Goal: Contribute content

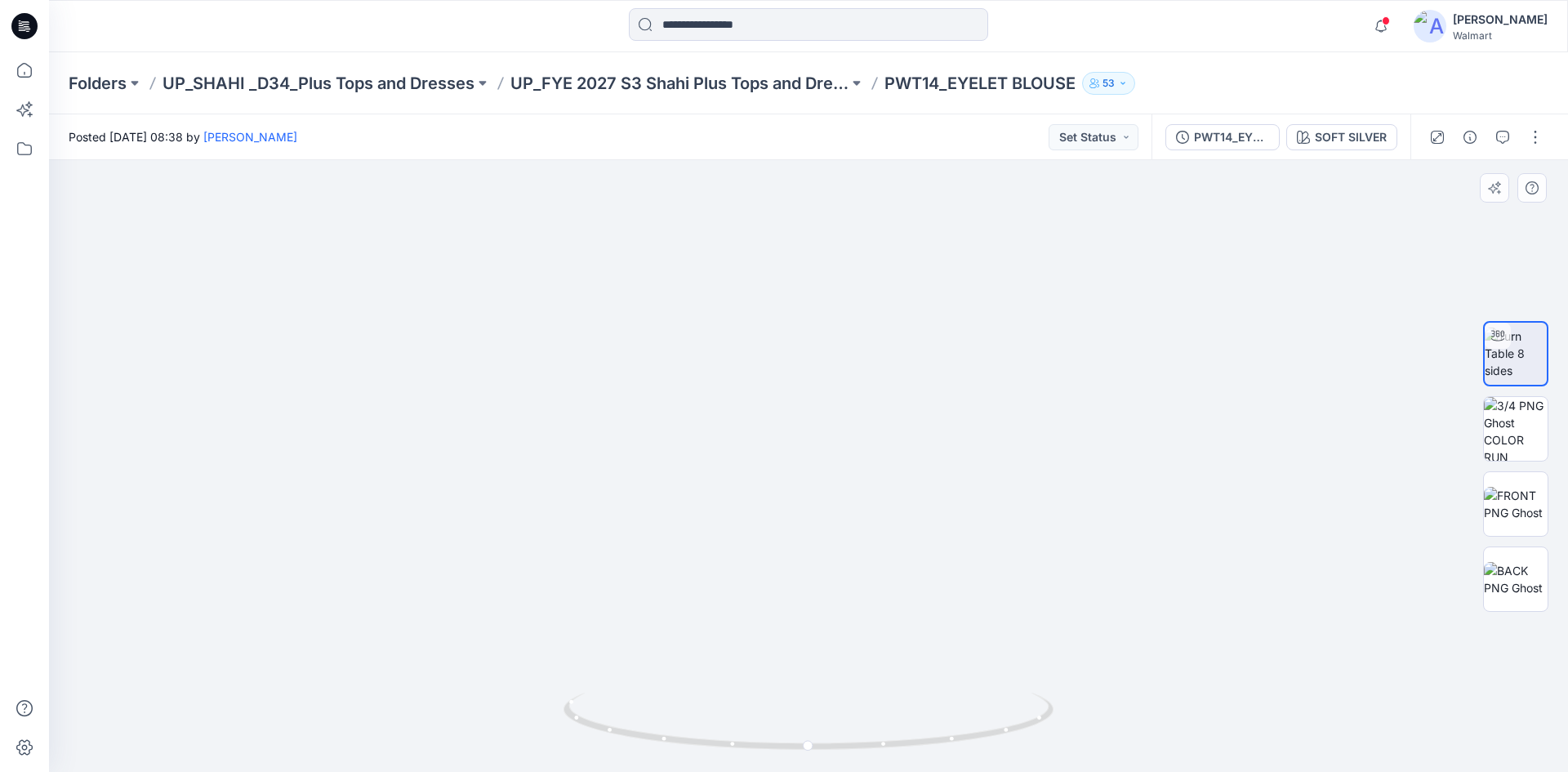
drag, startPoint x: 799, startPoint y: 453, endPoint x: 798, endPoint y: 338, distance: 115.0
drag, startPoint x: 785, startPoint y: 686, endPoint x: 793, endPoint y: 668, distance: 19.7
drag, startPoint x: 796, startPoint y: 466, endPoint x: 785, endPoint y: 642, distance: 176.3
drag, startPoint x: 722, startPoint y: 454, endPoint x: 709, endPoint y: 560, distance: 106.8
drag, startPoint x: 809, startPoint y: 753, endPoint x: 1087, endPoint y: 739, distance: 278.4
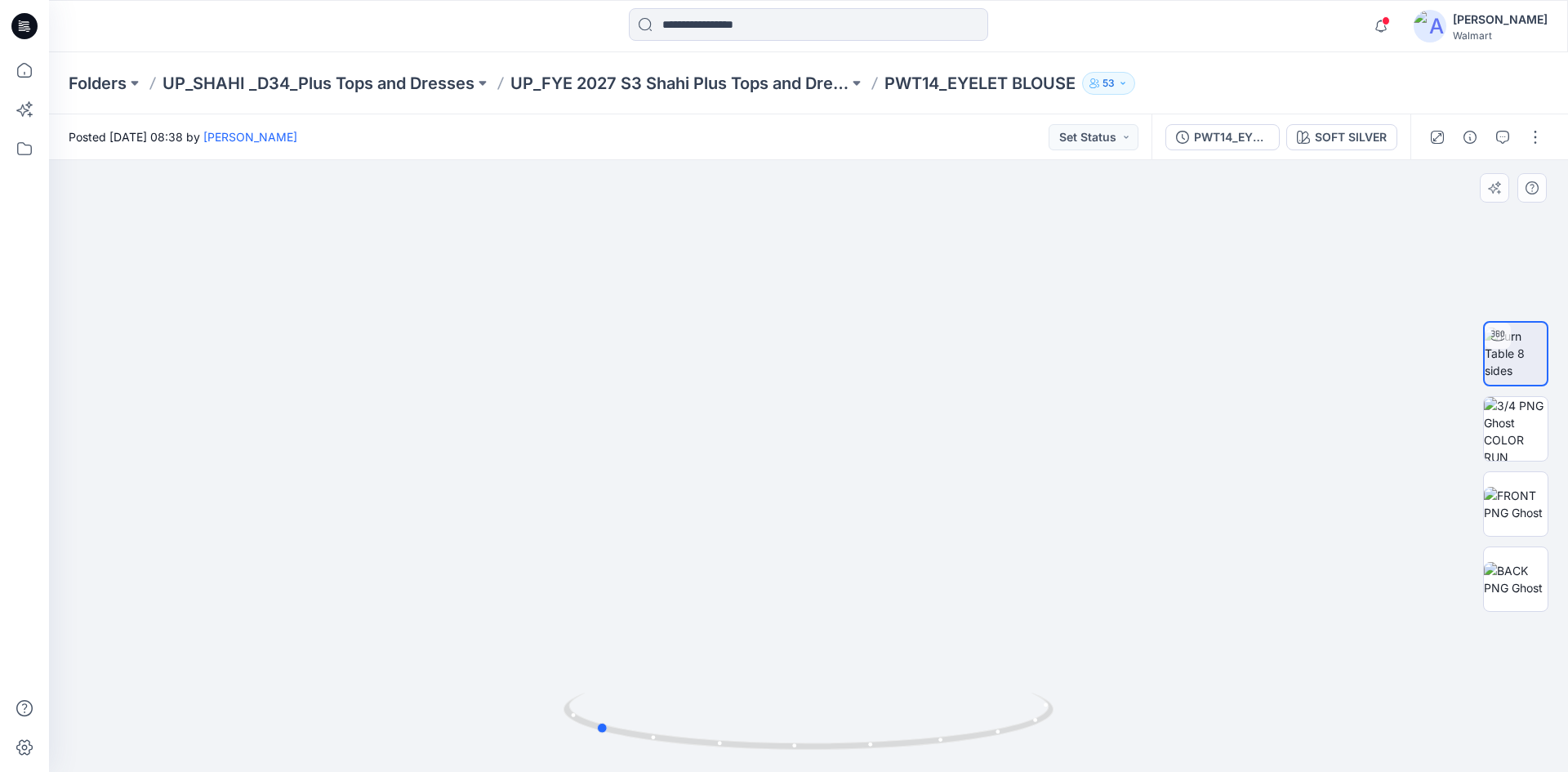
click at [1087, 739] on div at bounding box center [809, 466] width 1520 height 612
drag, startPoint x: 603, startPoint y: 734, endPoint x: 614, endPoint y: 733, distance: 11.0
click at [614, 733] on icon at bounding box center [810, 723] width 494 height 61
drag, startPoint x: 409, startPoint y: 596, endPoint x: 542, endPoint y: 440, distance: 205.0
drag, startPoint x: 485, startPoint y: 494, endPoint x: 664, endPoint y: 467, distance: 181.0
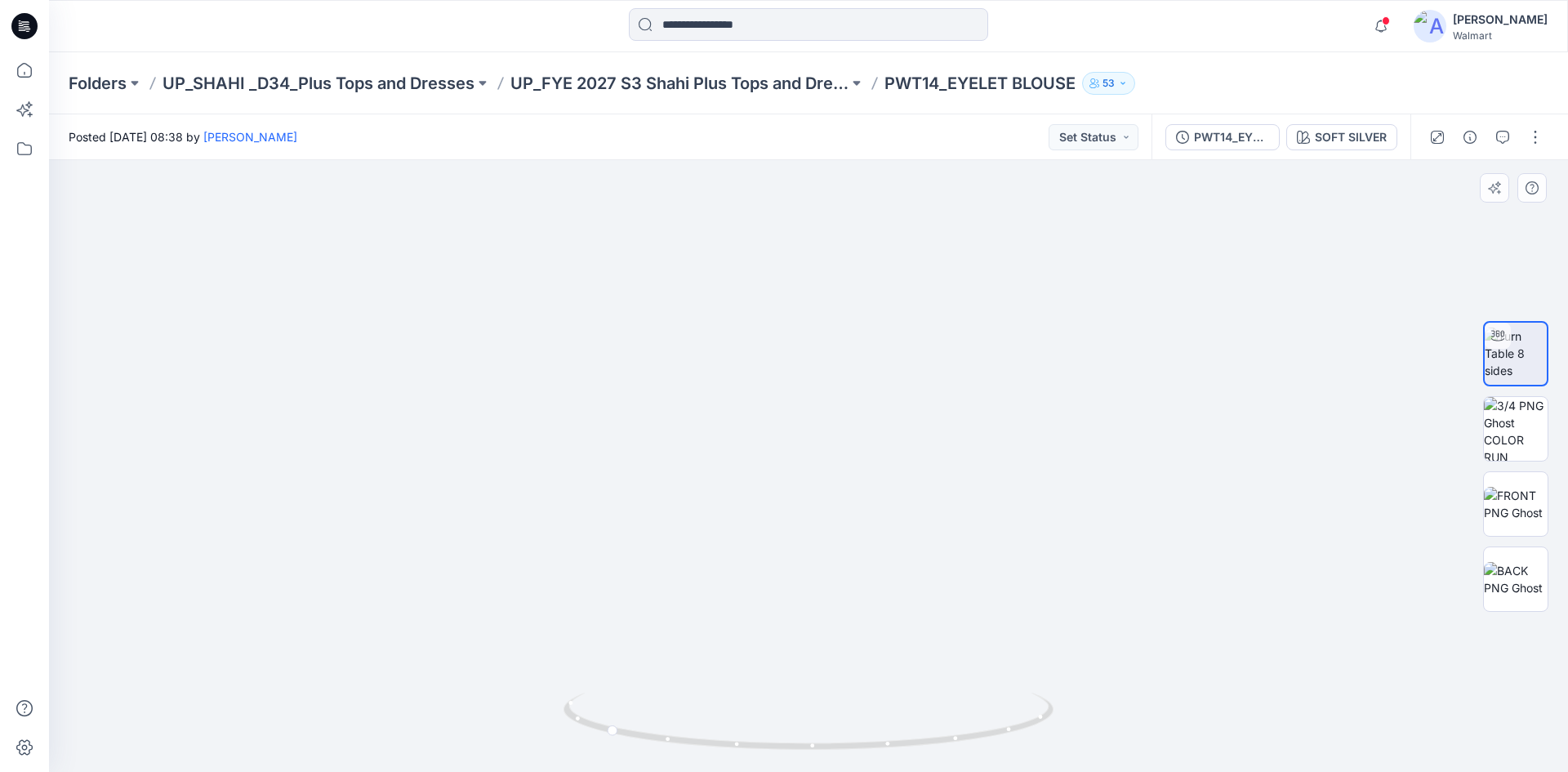
drag, startPoint x: 541, startPoint y: 482, endPoint x: 575, endPoint y: 520, distance: 51.0
drag, startPoint x: 643, startPoint y: 495, endPoint x: 668, endPoint y: 594, distance: 102.1
drag, startPoint x: 620, startPoint y: 735, endPoint x: 835, endPoint y: 734, distance: 215.0
click at [835, 734] on icon at bounding box center [810, 723] width 494 height 61
drag, startPoint x: 24, startPoint y: 26, endPoint x: 40, endPoint y: 37, distance: 19.4
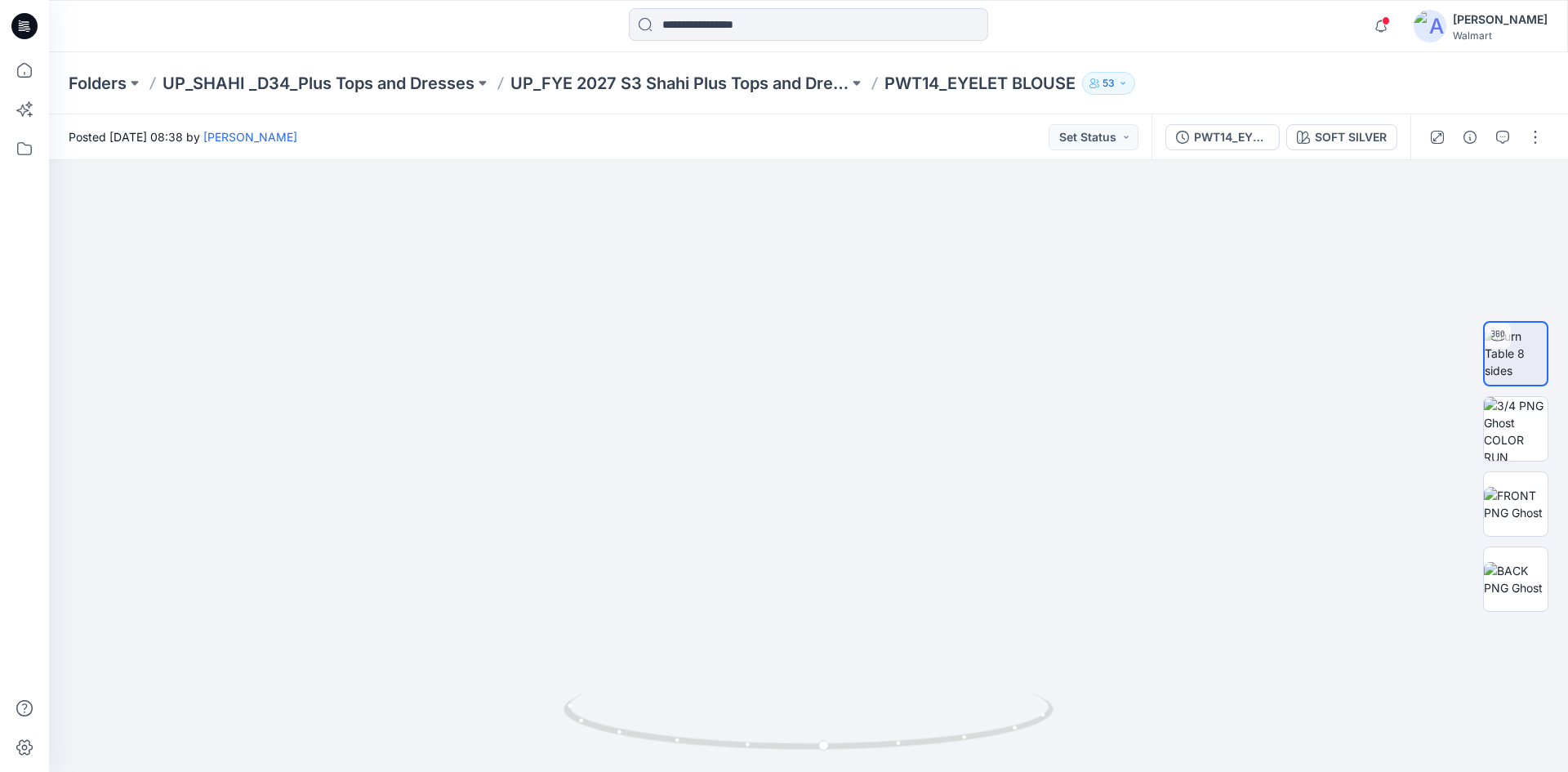
click at [24, 26] on icon at bounding box center [27, 26] width 7 height 1
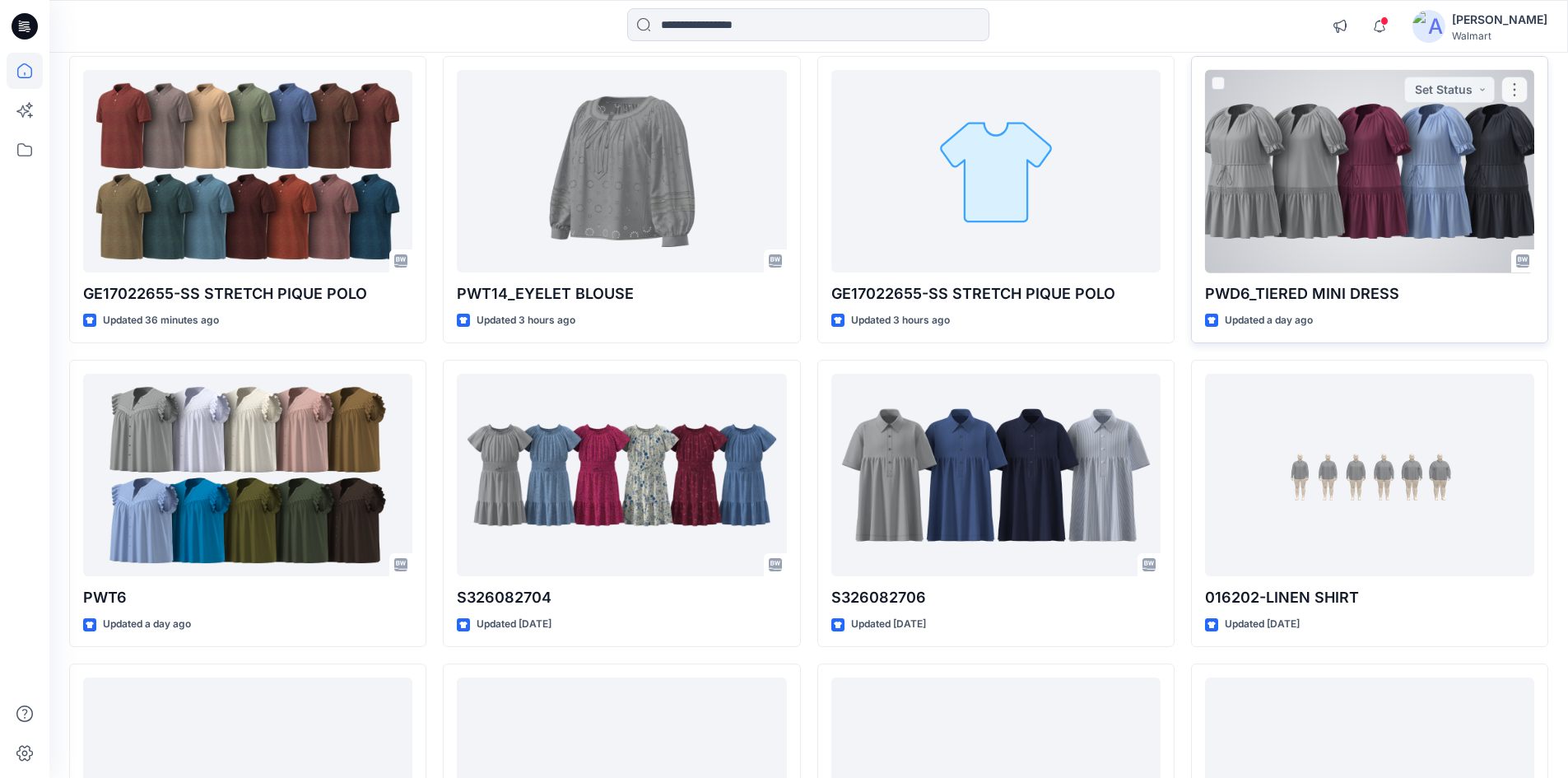
scroll to position [165, 0]
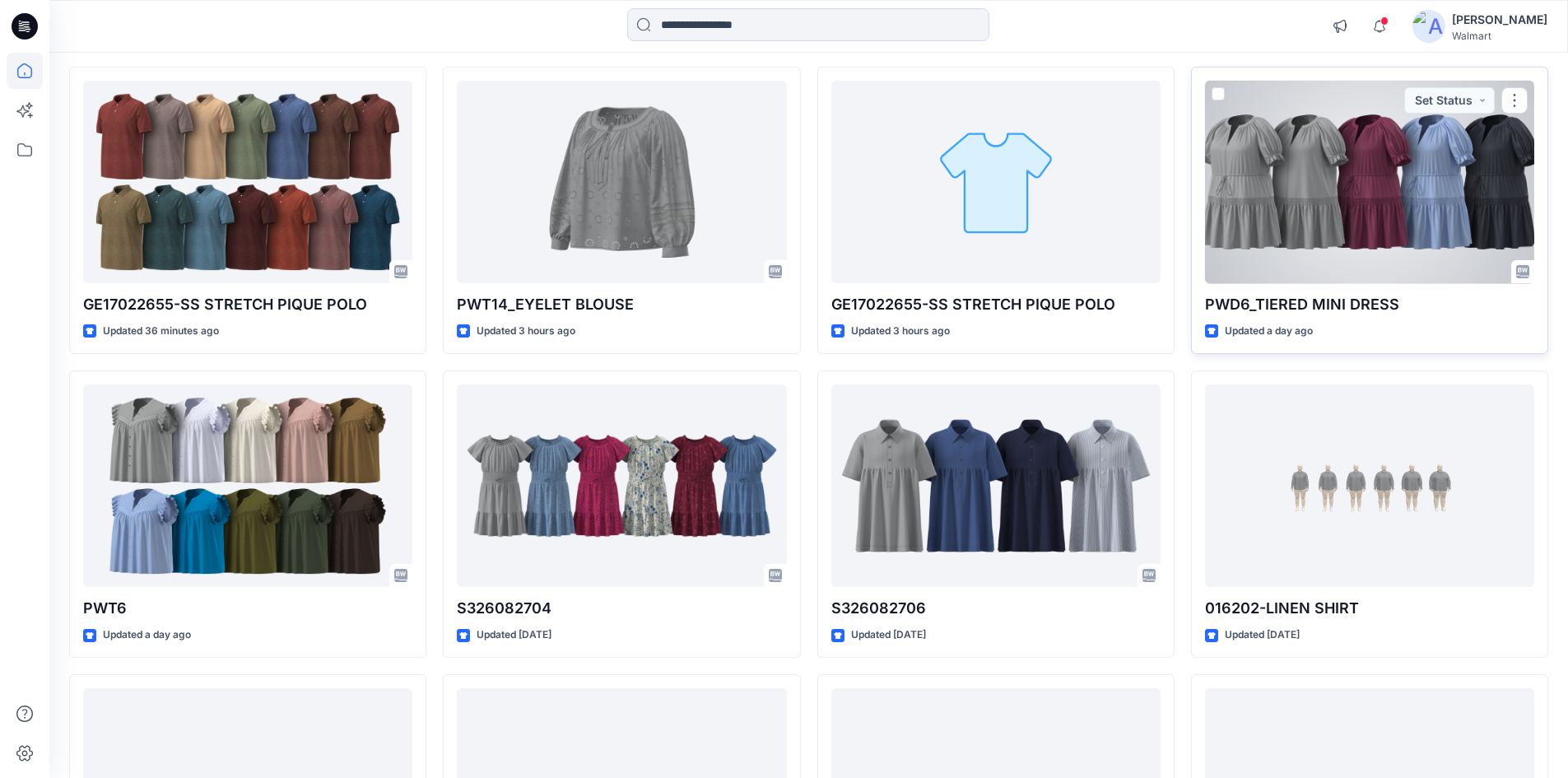
click at [1272, 181] on div at bounding box center [1370, 182] width 330 height 203
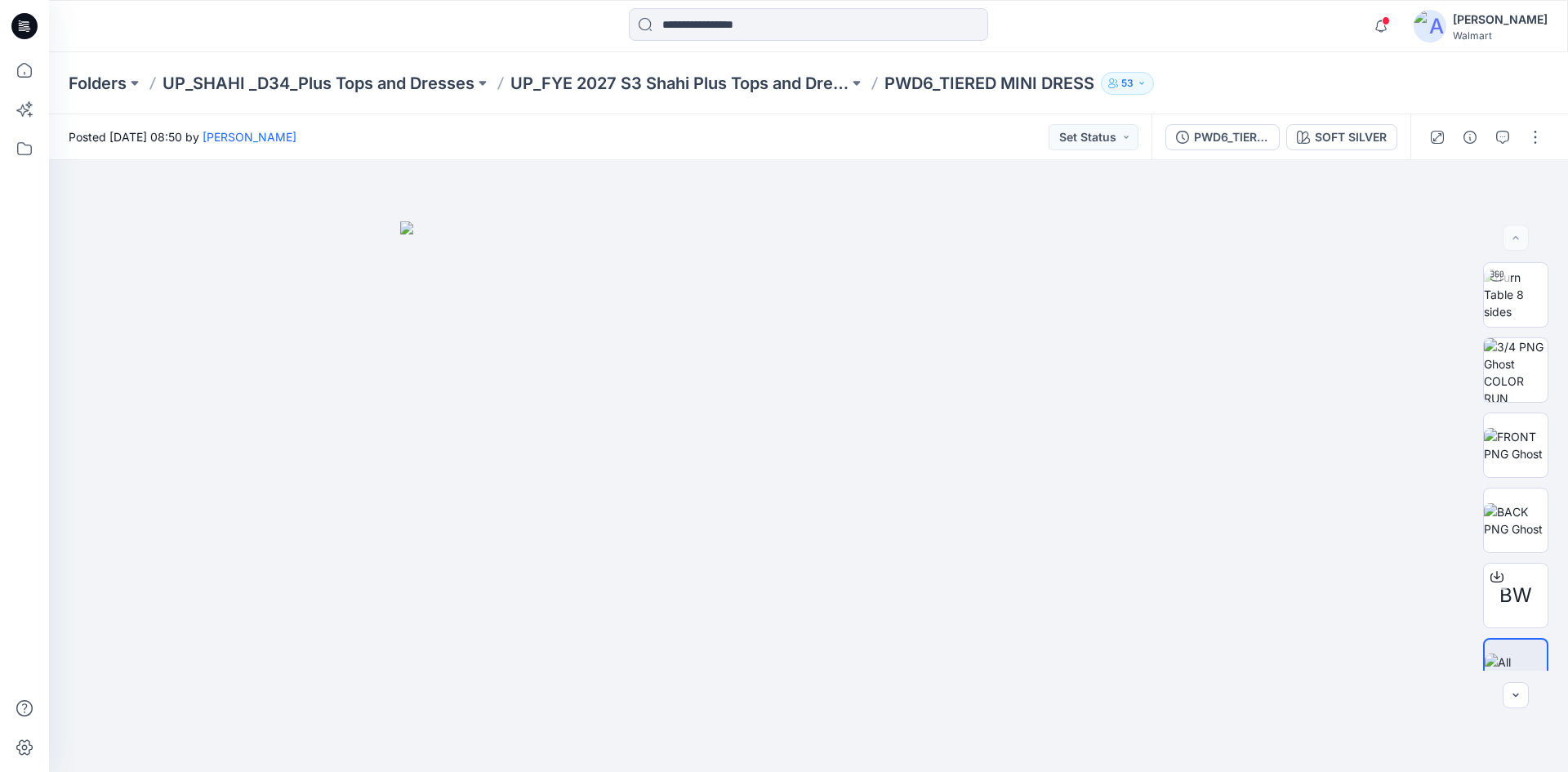
click at [26, 30] on icon at bounding box center [27, 29] width 6 height 1
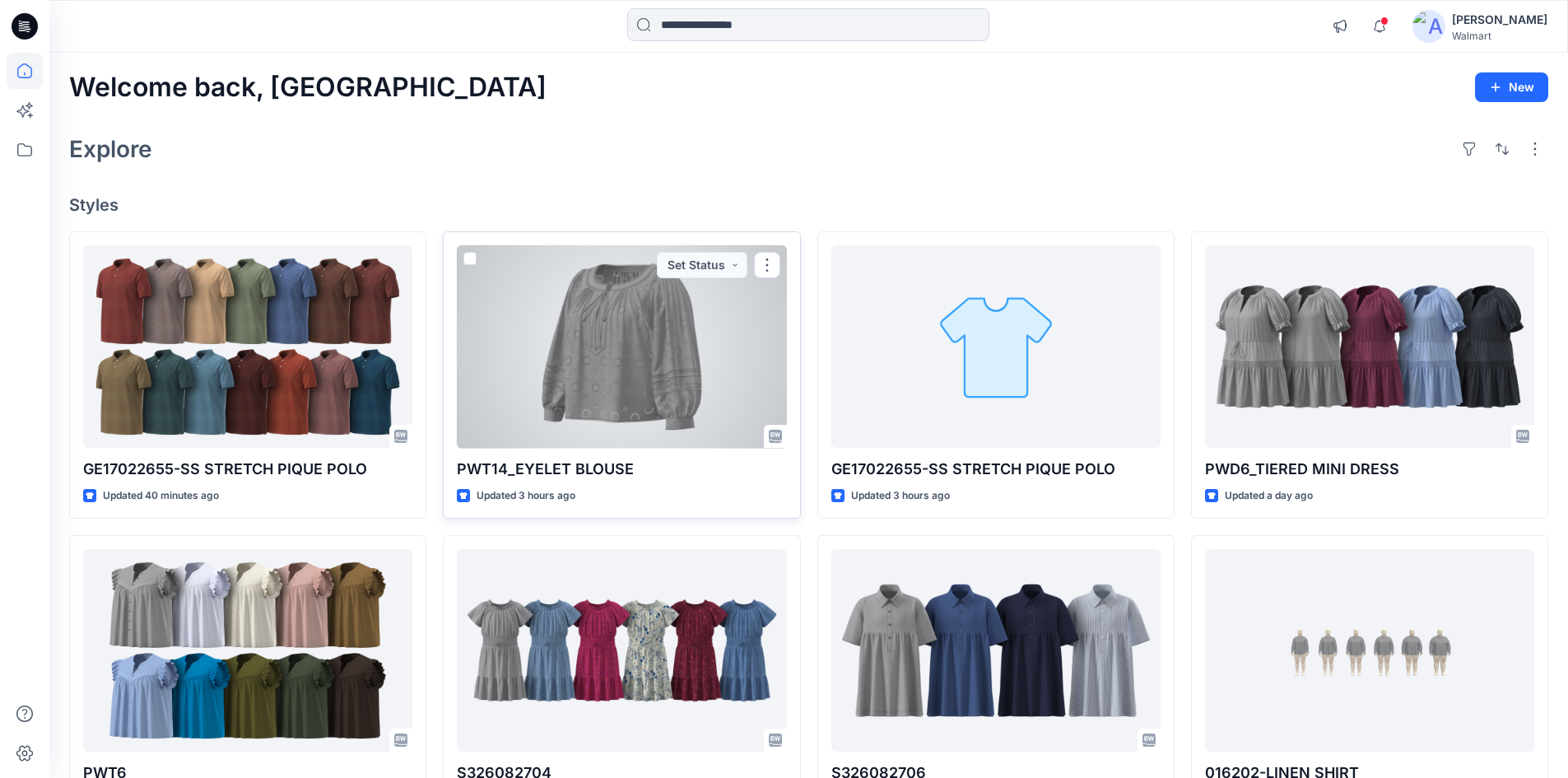
click at [620, 330] on div at bounding box center [622, 347] width 330 height 203
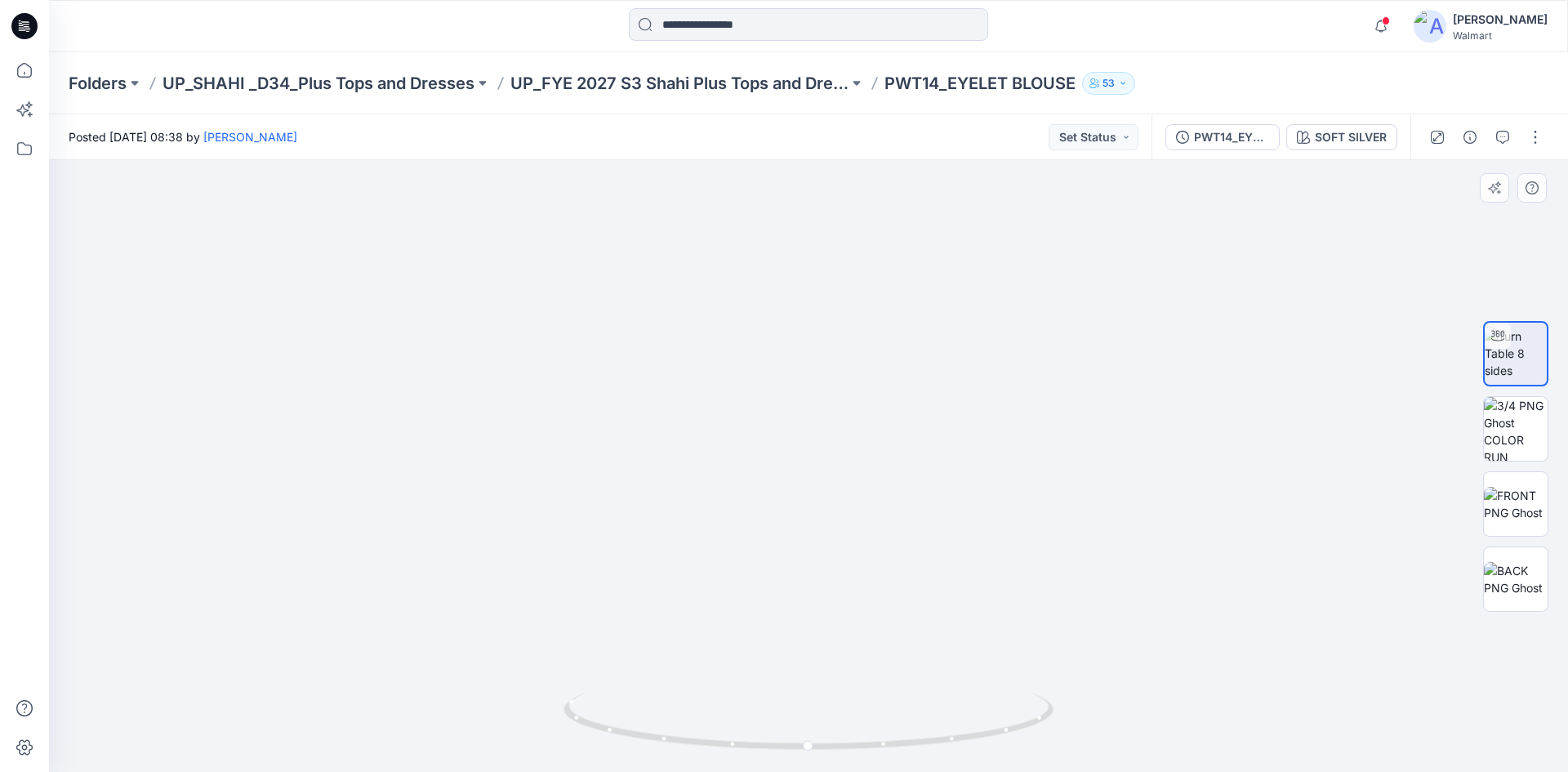
drag, startPoint x: 778, startPoint y: 635, endPoint x: 756, endPoint y: 417, distance: 219.1
drag, startPoint x: 676, startPoint y: 516, endPoint x: 668, endPoint y: 488, distance: 29.1
drag, startPoint x: 775, startPoint y: 365, endPoint x: 726, endPoint y: 567, distance: 207.9
drag, startPoint x: 798, startPoint y: 753, endPoint x: 586, endPoint y: 730, distance: 213.2
click at [586, 730] on icon at bounding box center [810, 723] width 494 height 61
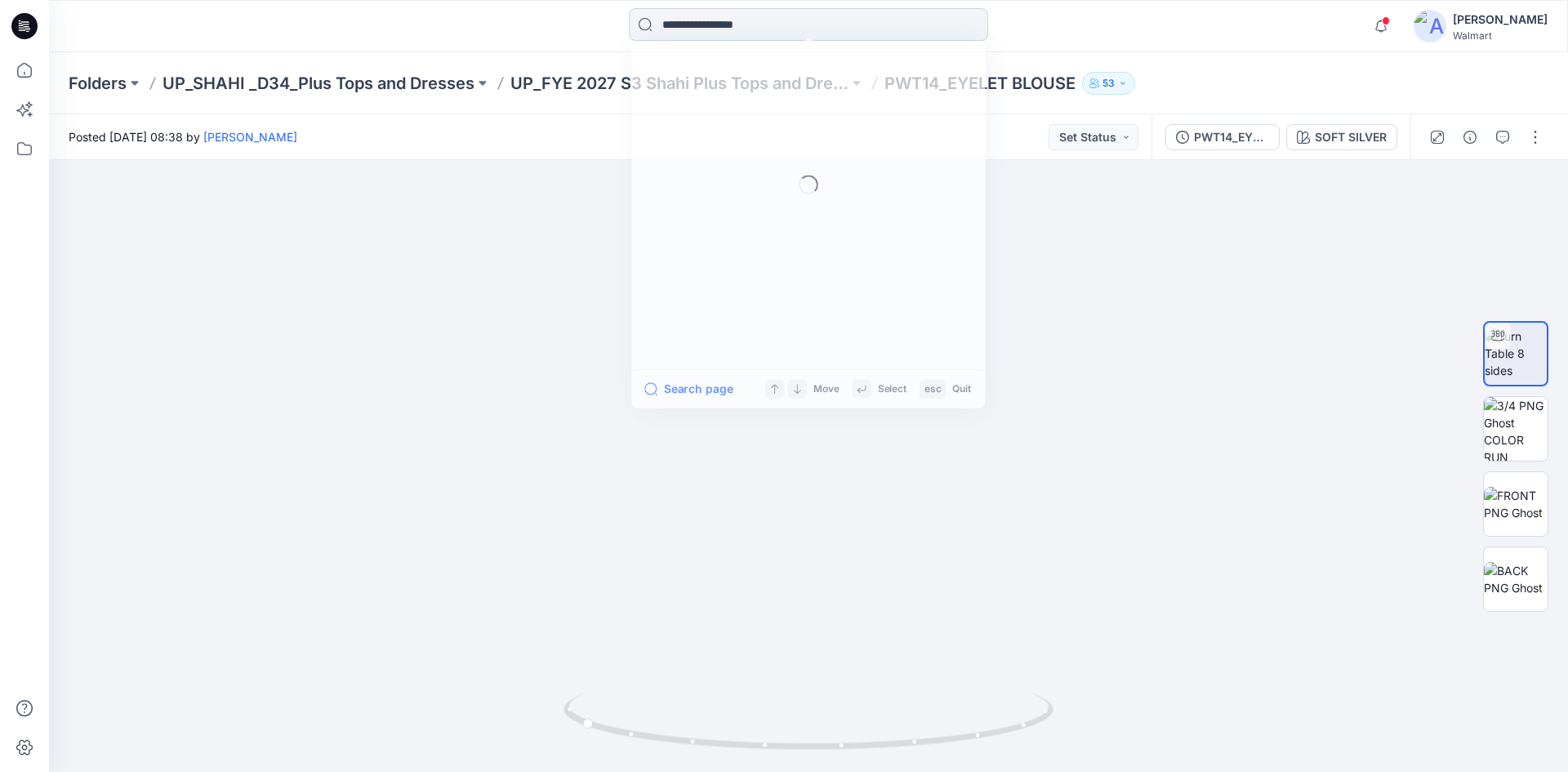
click at [696, 26] on input at bounding box center [809, 25] width 359 height 33
type input "****"
click at [679, 94] on mark "PWT6" at bounding box center [681, 89] width 38 height 19
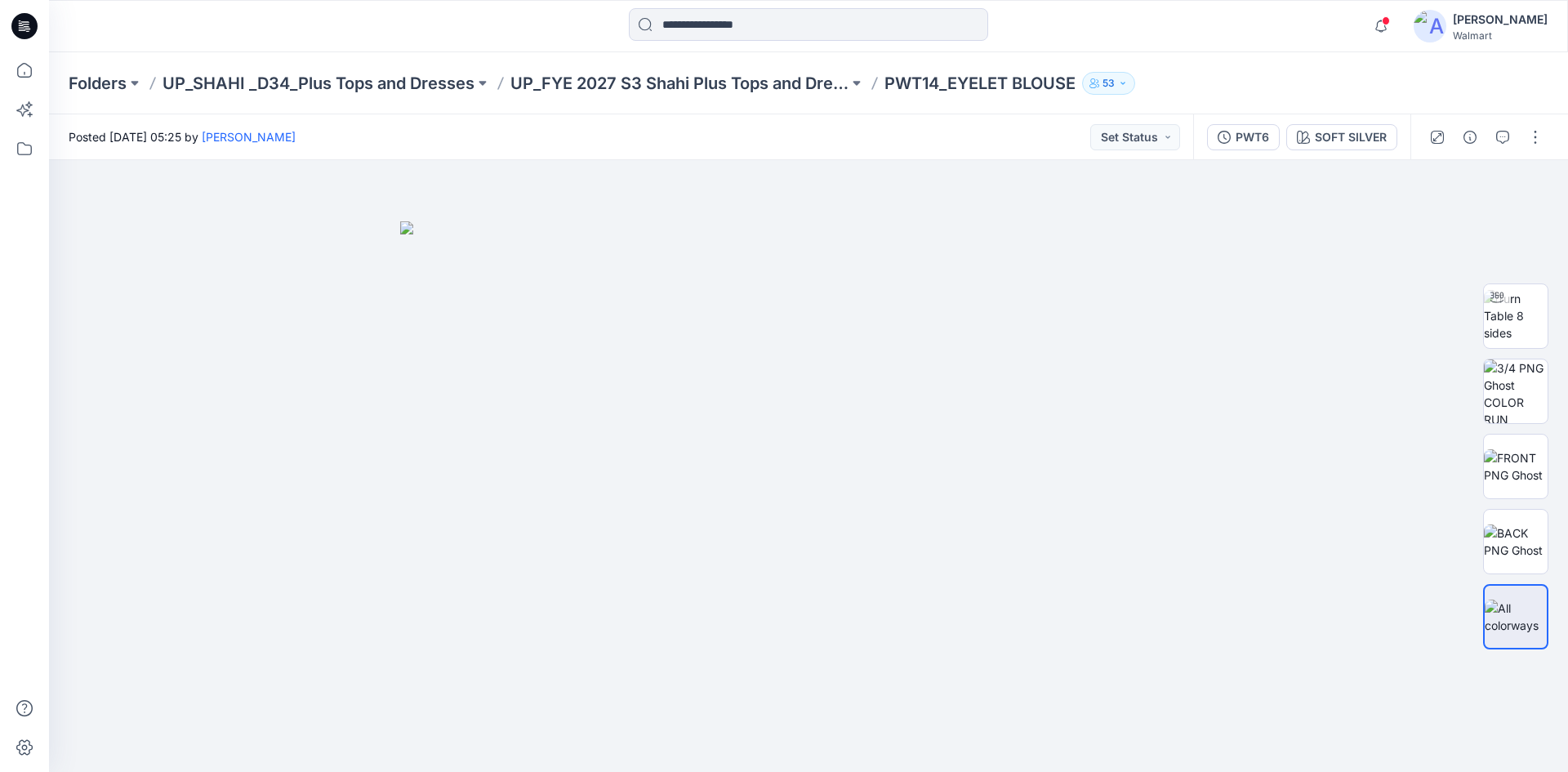
click at [24, 23] on icon at bounding box center [24, 25] width 26 height 26
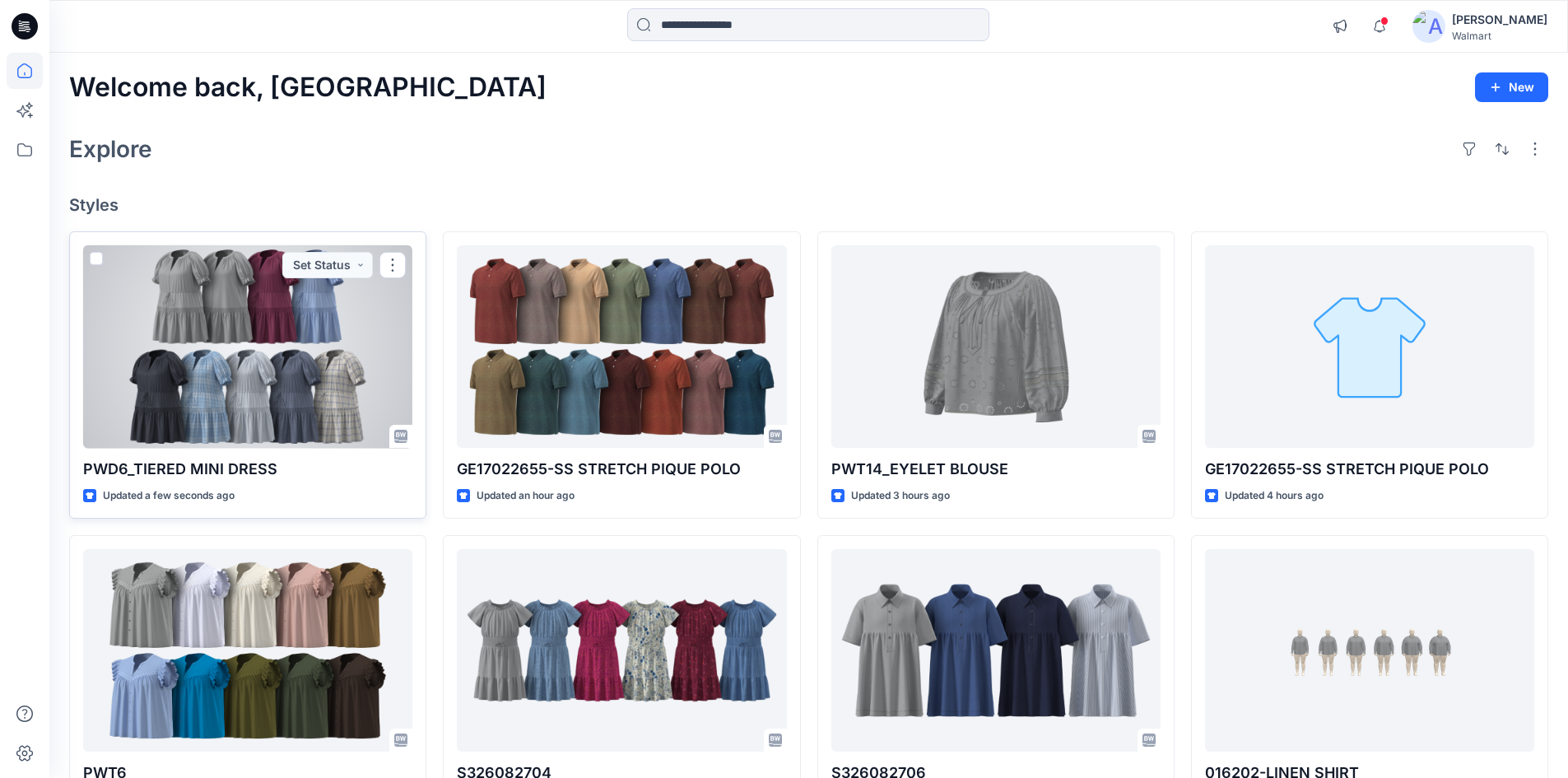
click at [226, 348] on div at bounding box center [248, 347] width 330 height 203
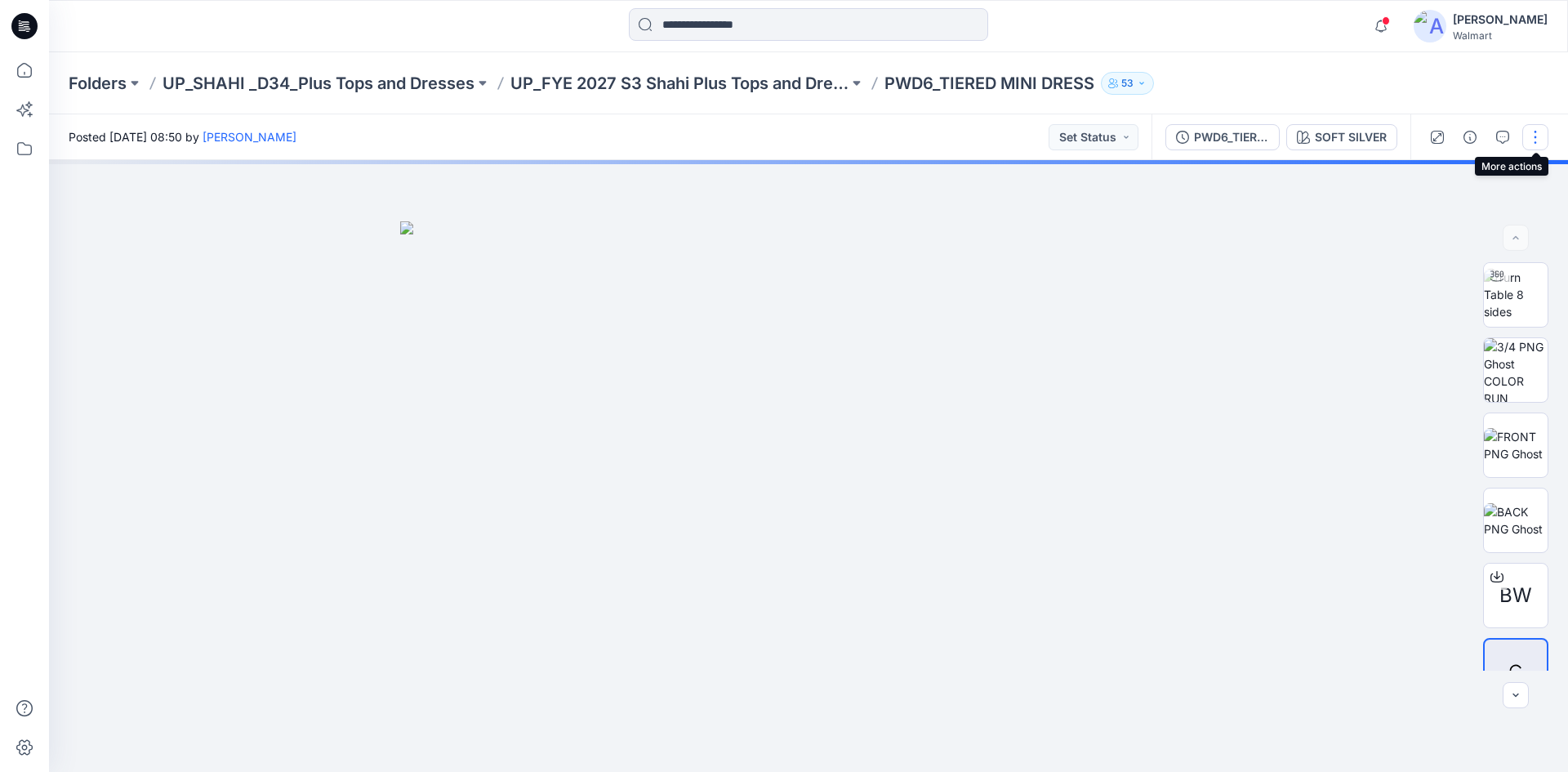
click at [1527, 142] on button "button" at bounding box center [1536, 136] width 26 height 26
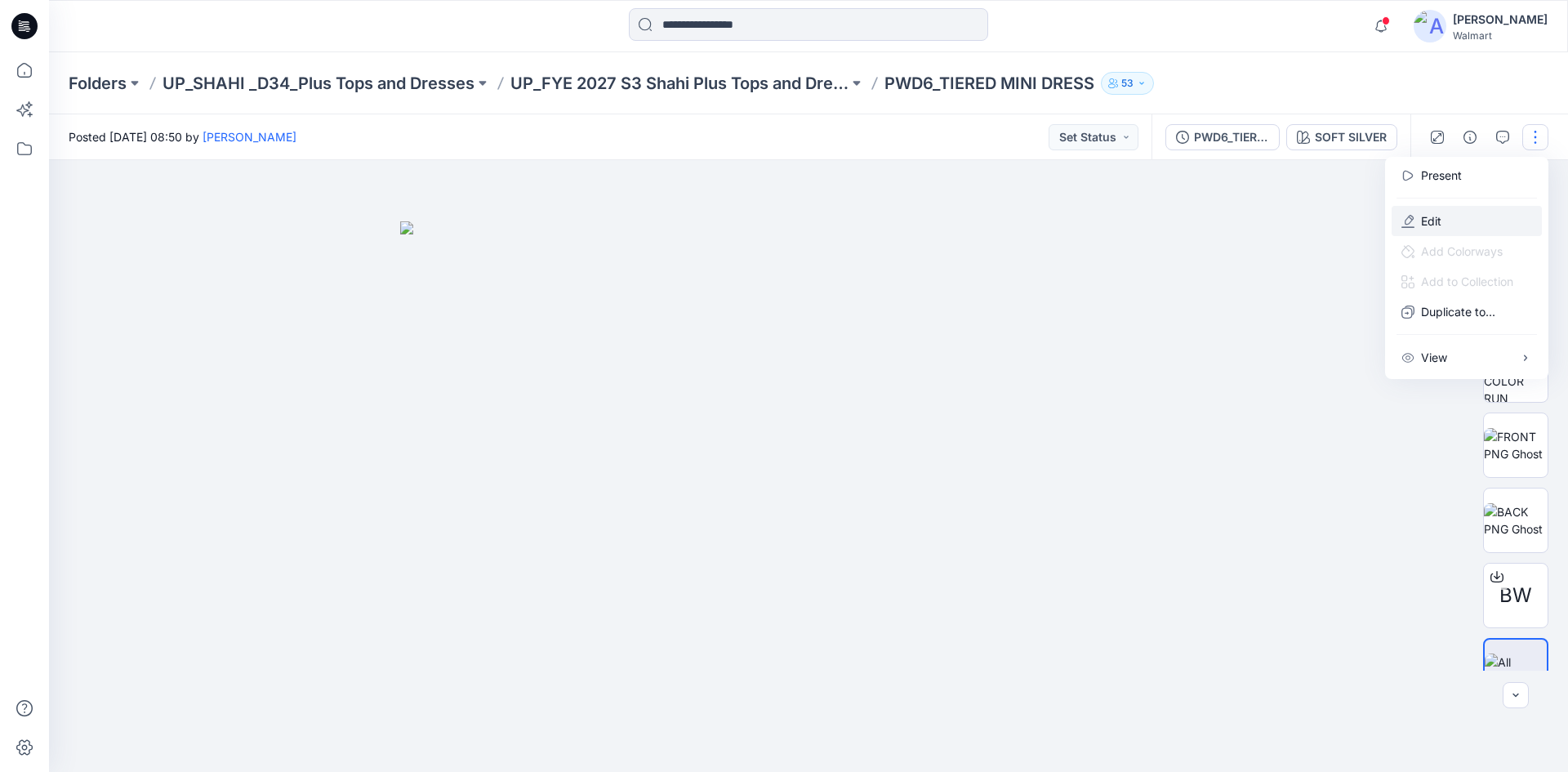
click at [1433, 227] on p "Edit" at bounding box center [1432, 221] width 20 height 17
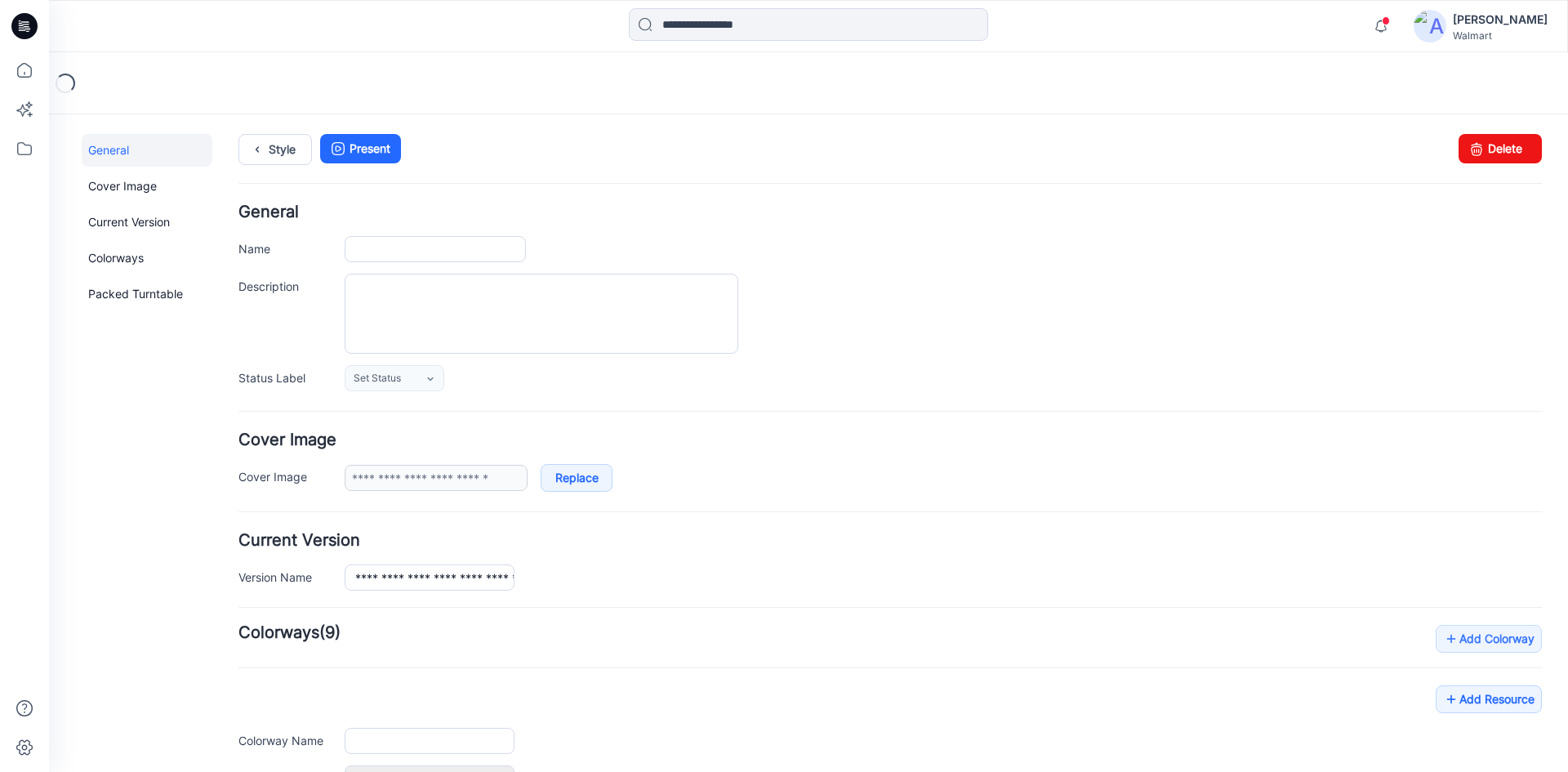
type input "**********"
type textarea "**********"
type input "**********"
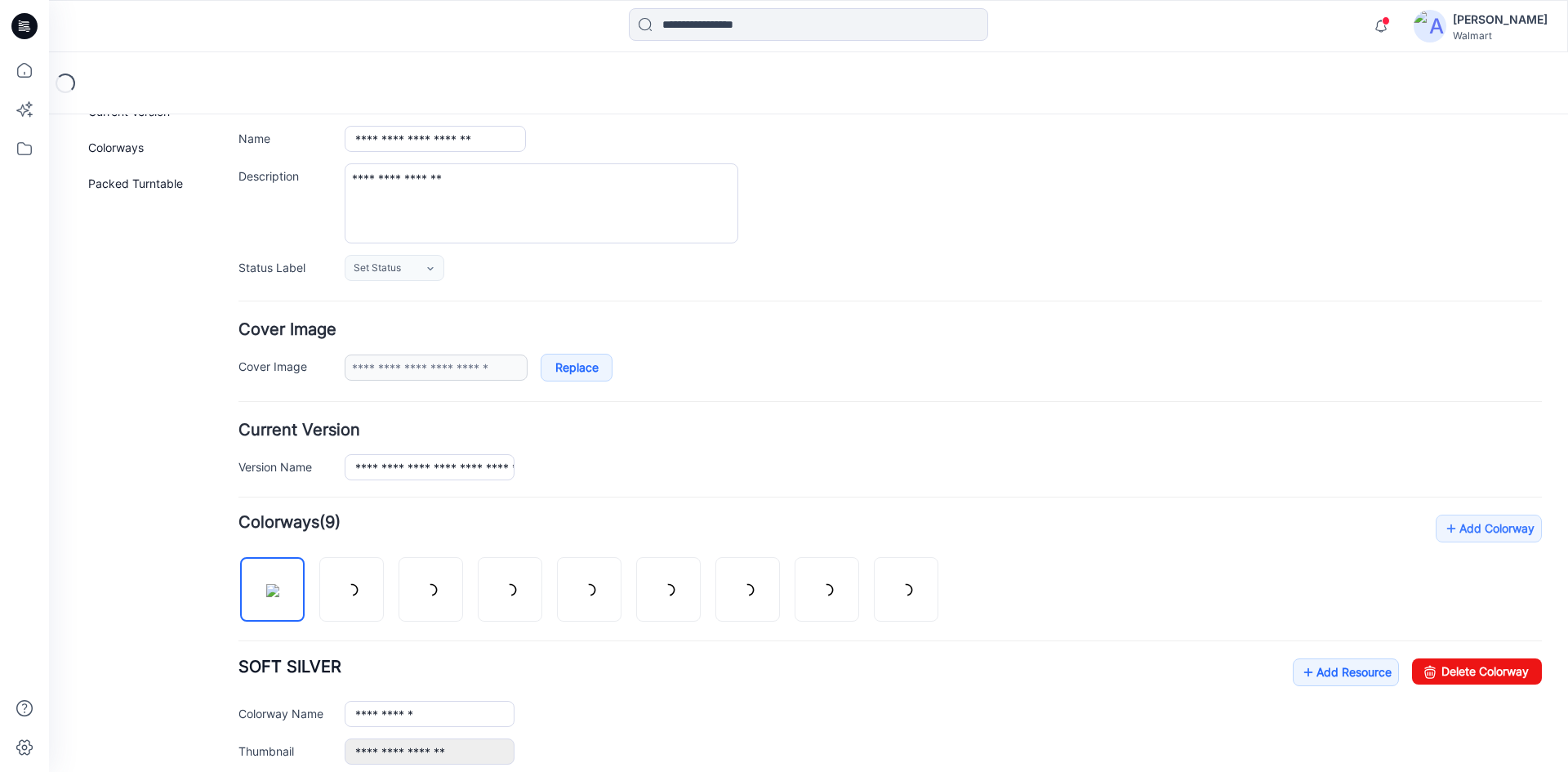
scroll to position [245, 0]
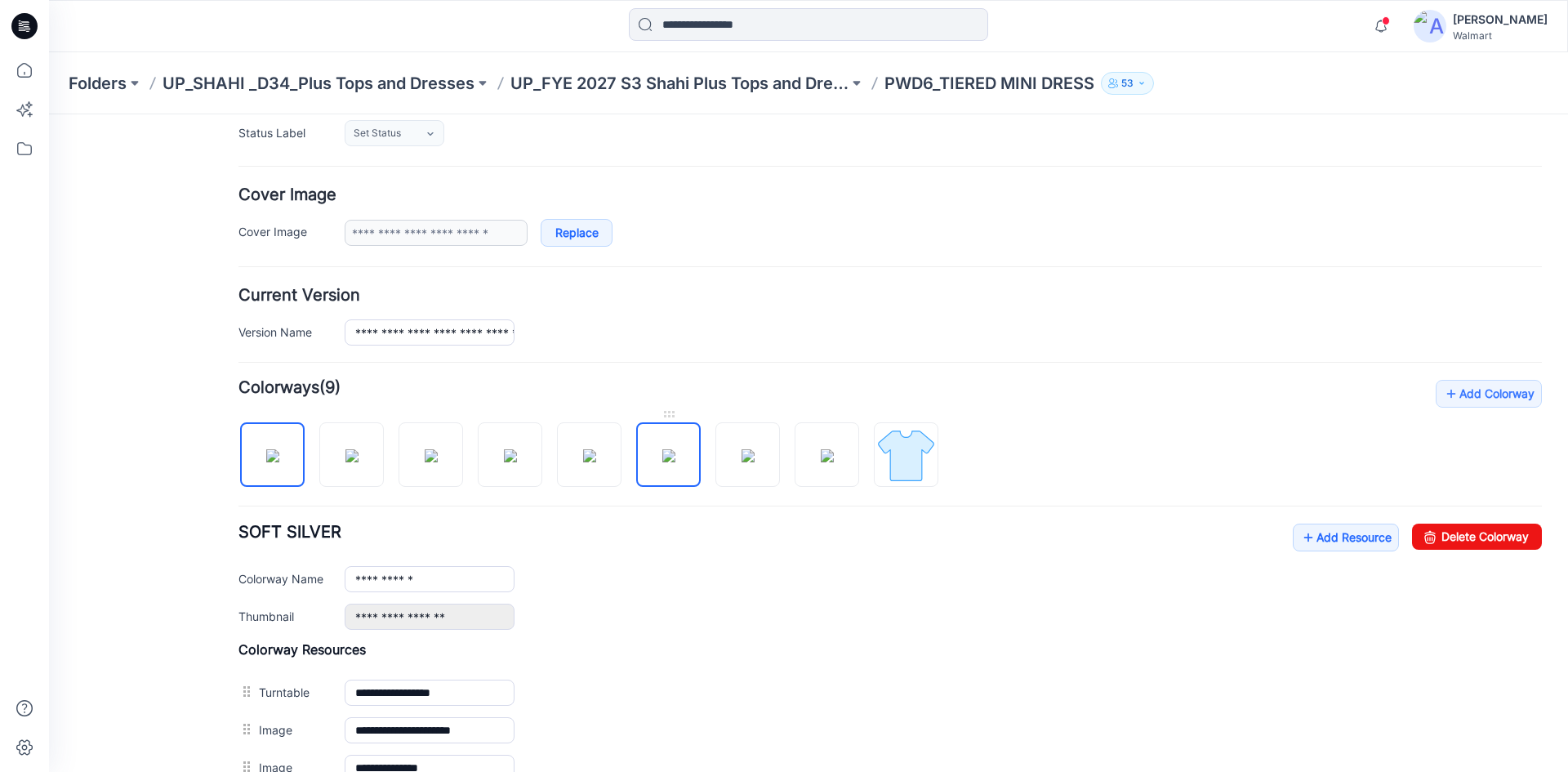
click at [672, 455] on img at bounding box center [669, 455] width 13 height 13
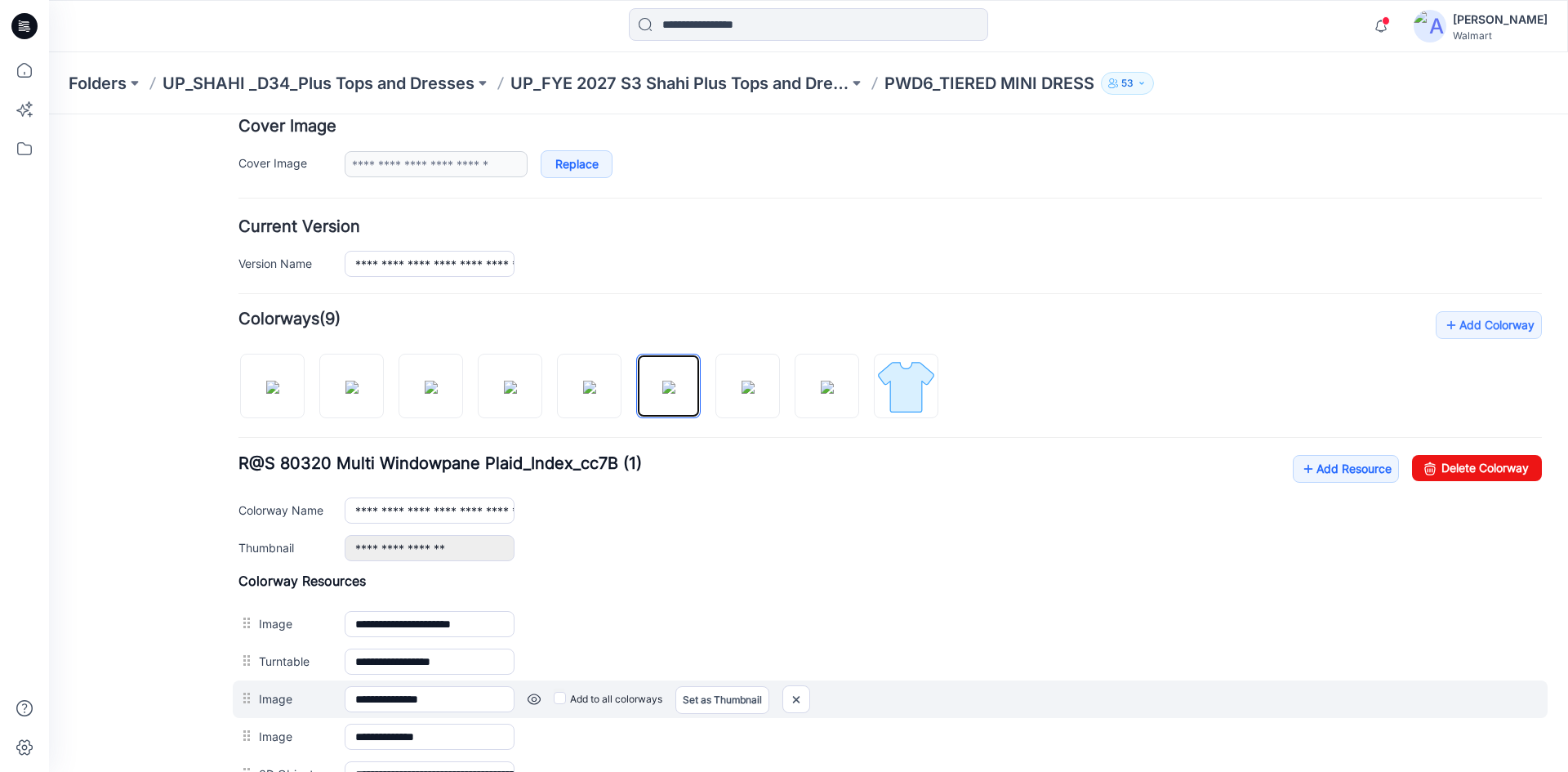
scroll to position [408, 0]
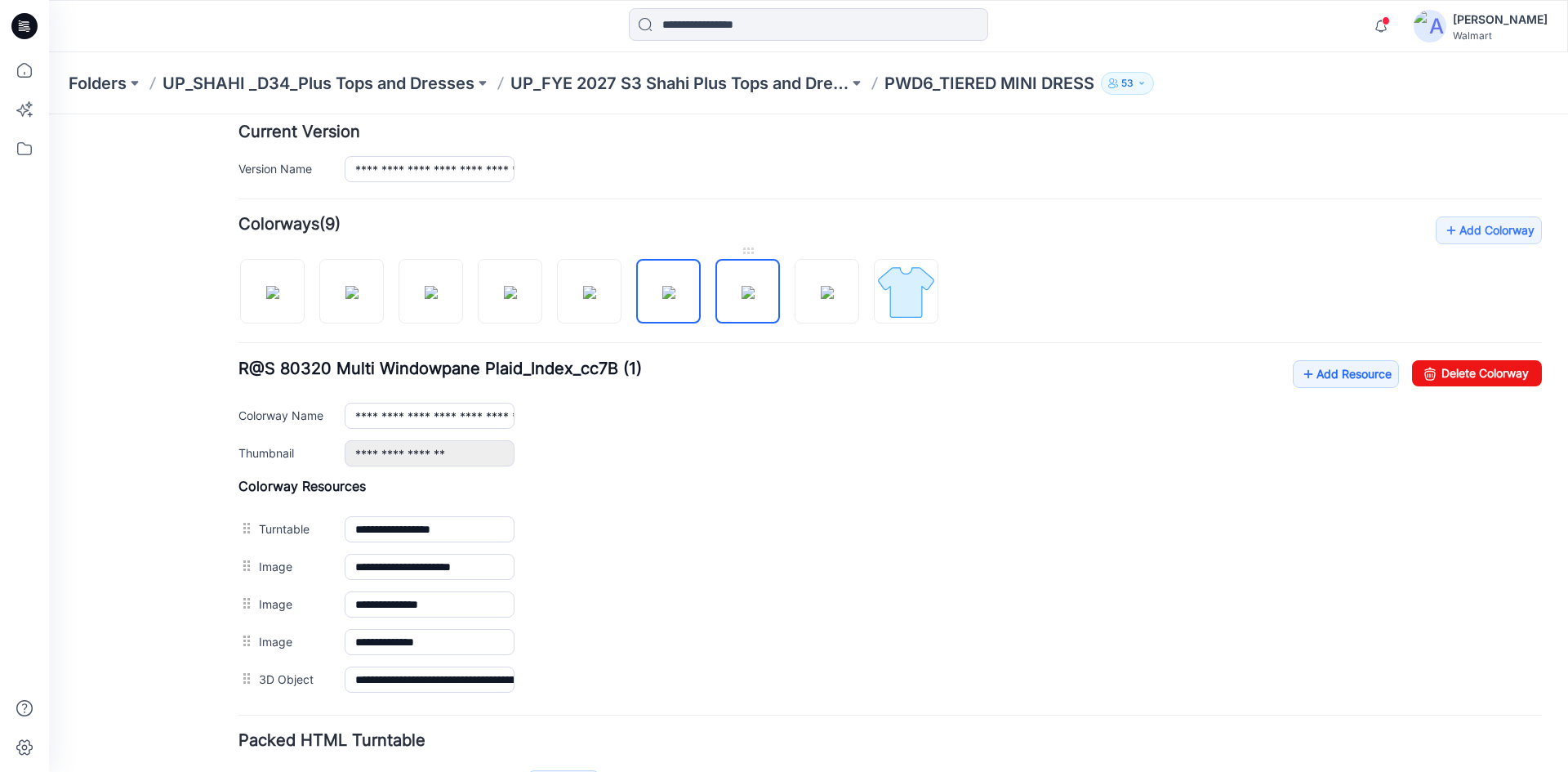
click at [742, 293] on img at bounding box center [748, 292] width 13 height 13
click at [825, 299] on img at bounding box center [827, 292] width 13 height 13
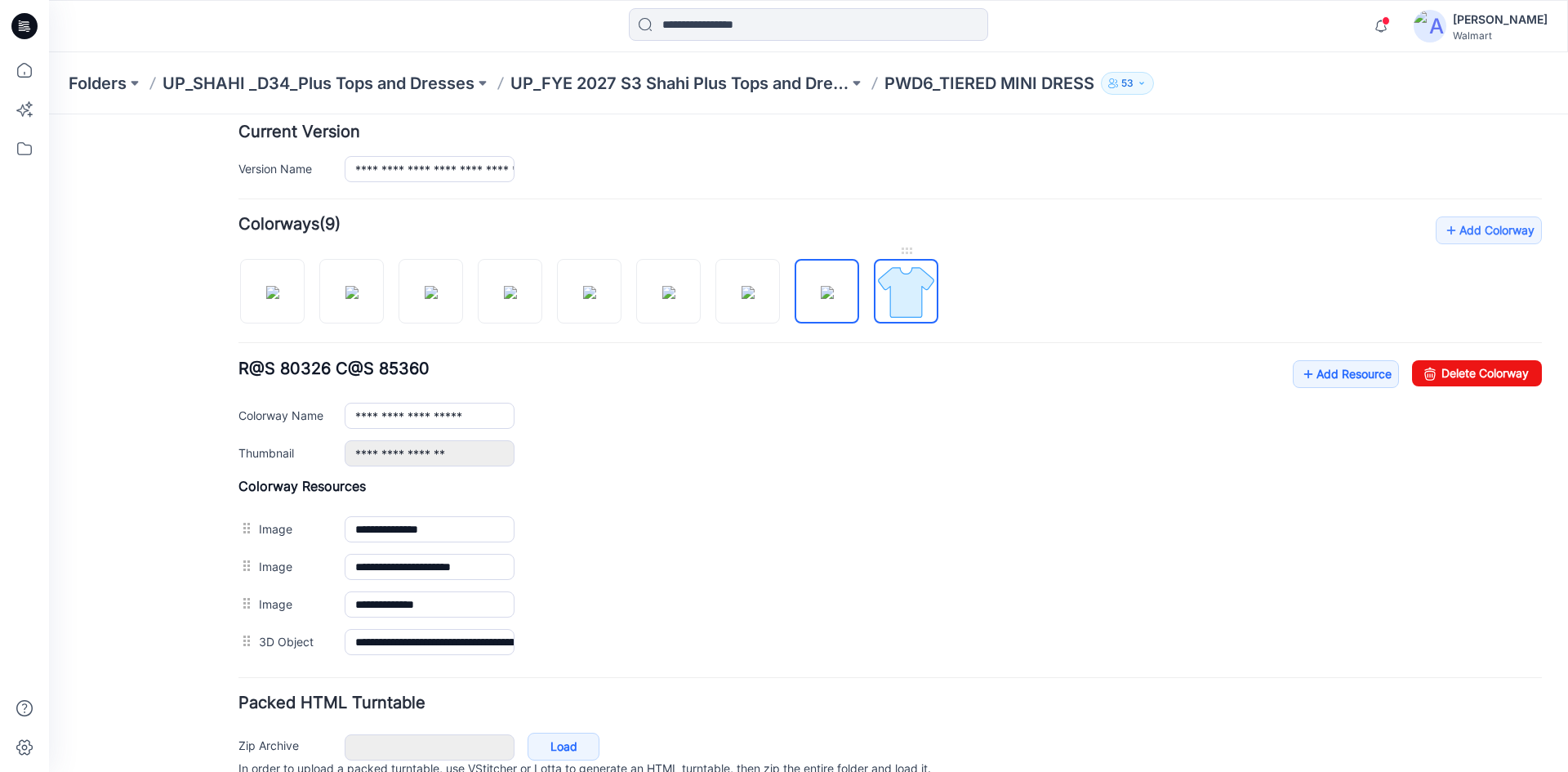
click at [889, 286] on img at bounding box center [906, 292] width 61 height 61
type input "**********"
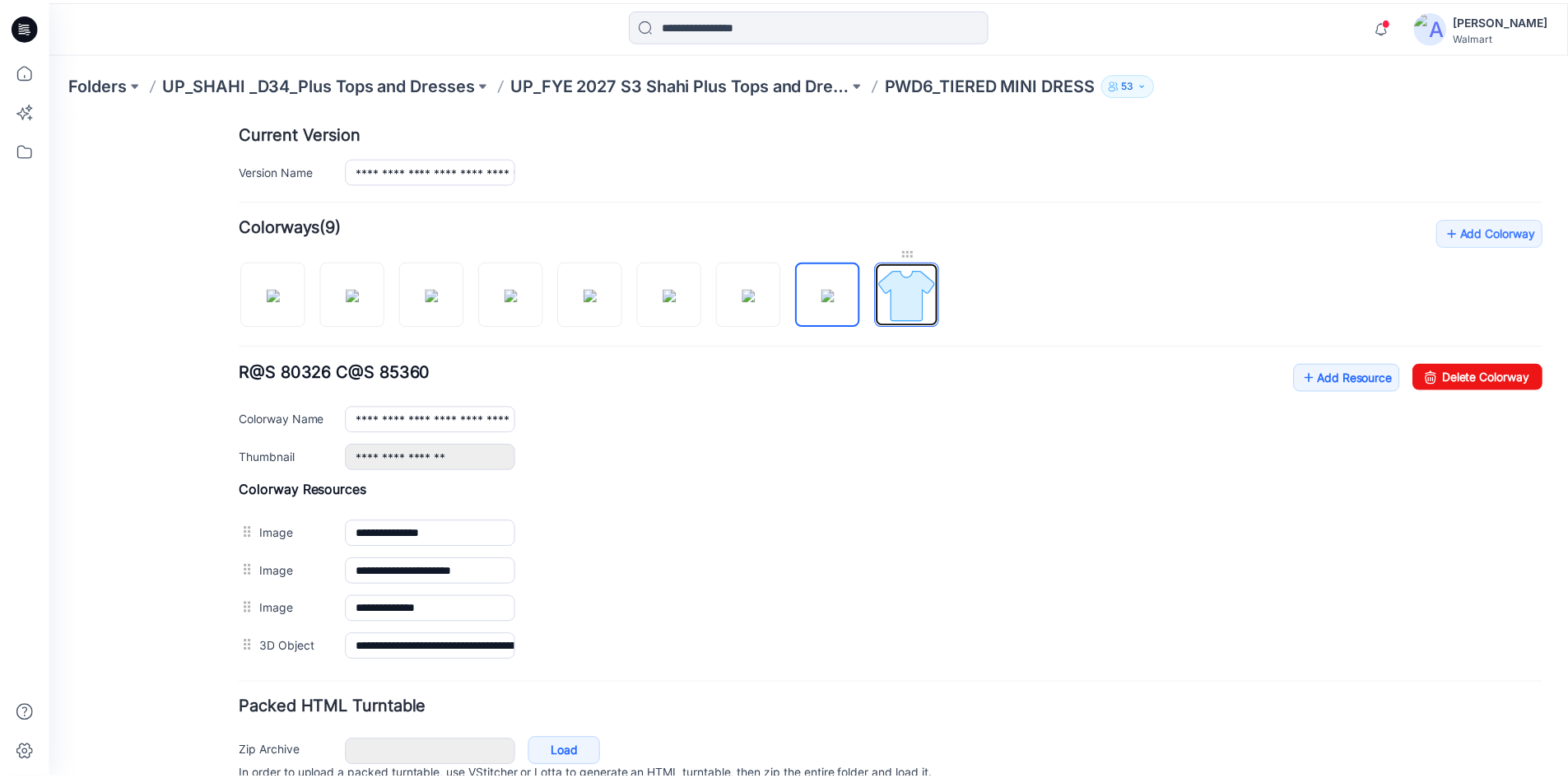
scroll to position [375, 0]
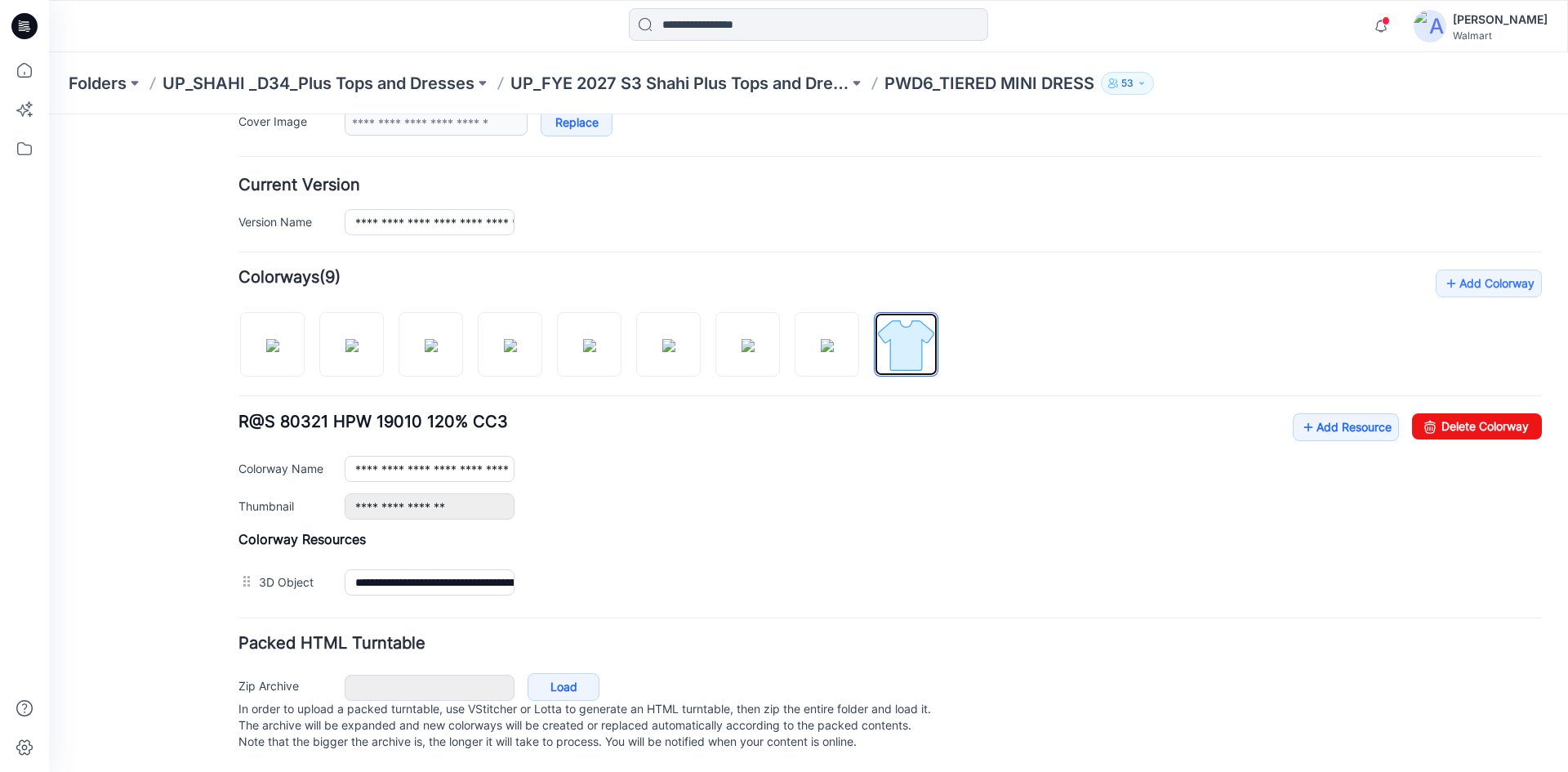
click at [18, 25] on icon at bounding box center [24, 25] width 26 height 26
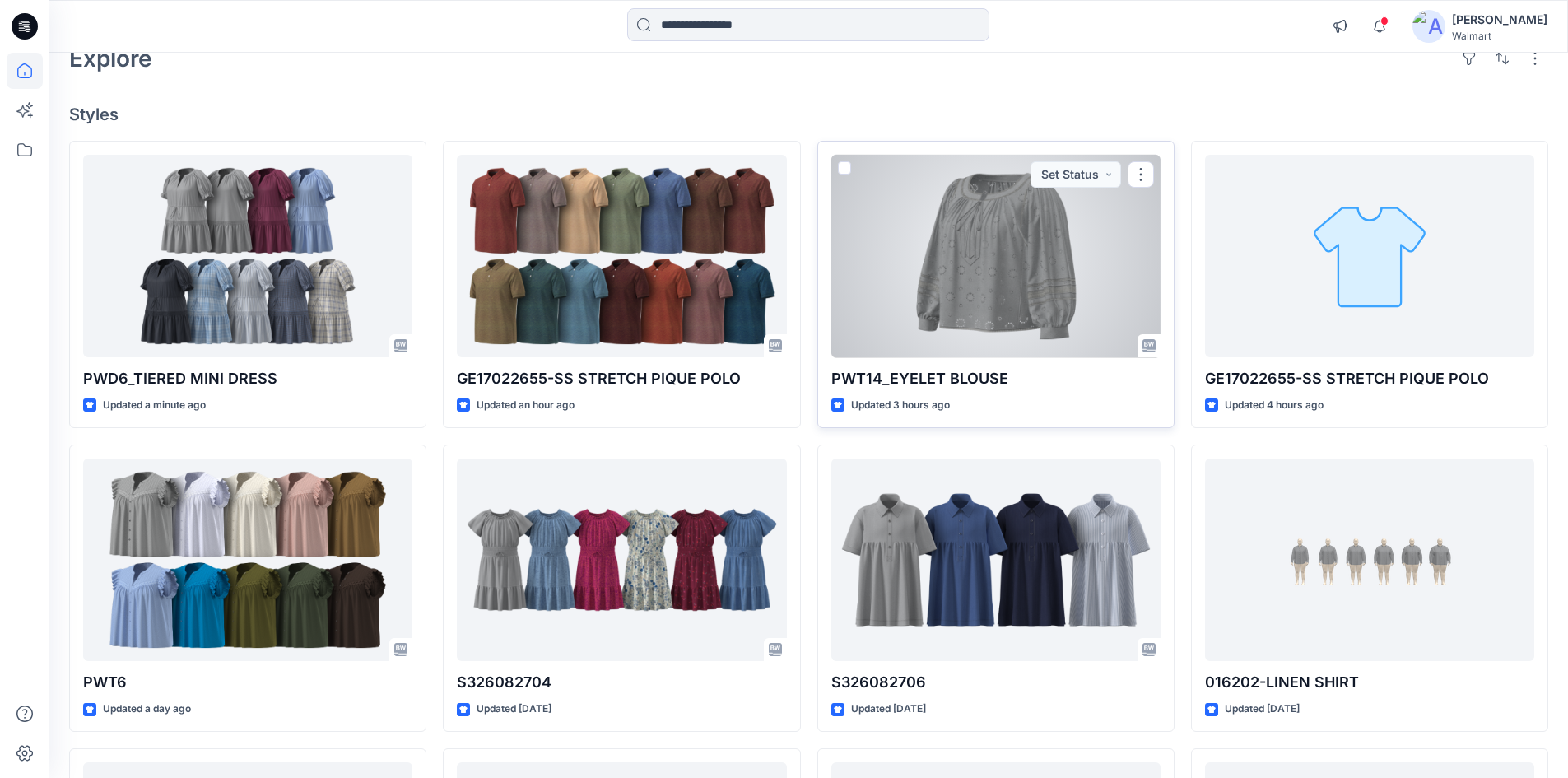
scroll to position [165, 0]
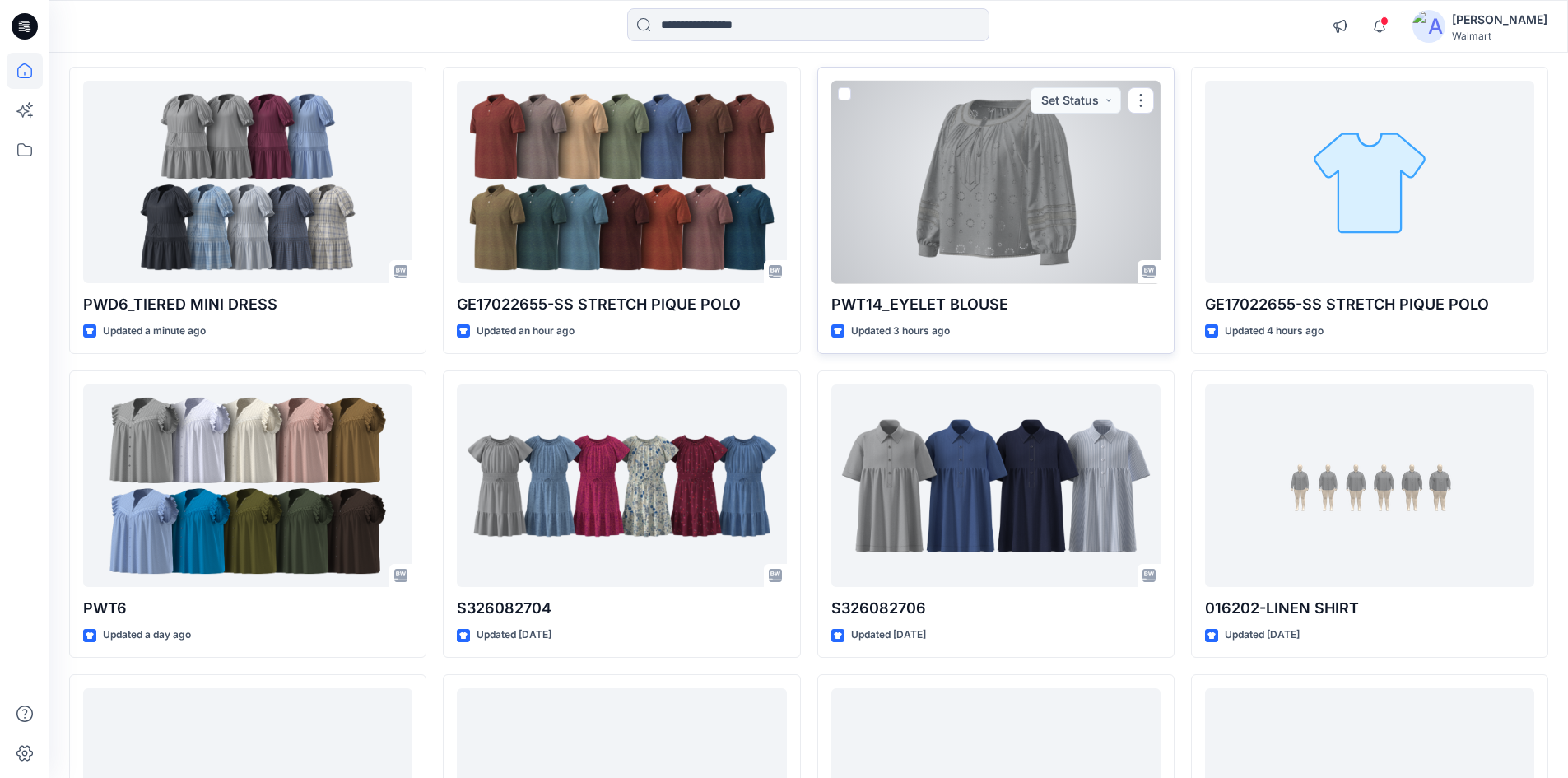
click at [964, 180] on div at bounding box center [996, 182] width 330 height 203
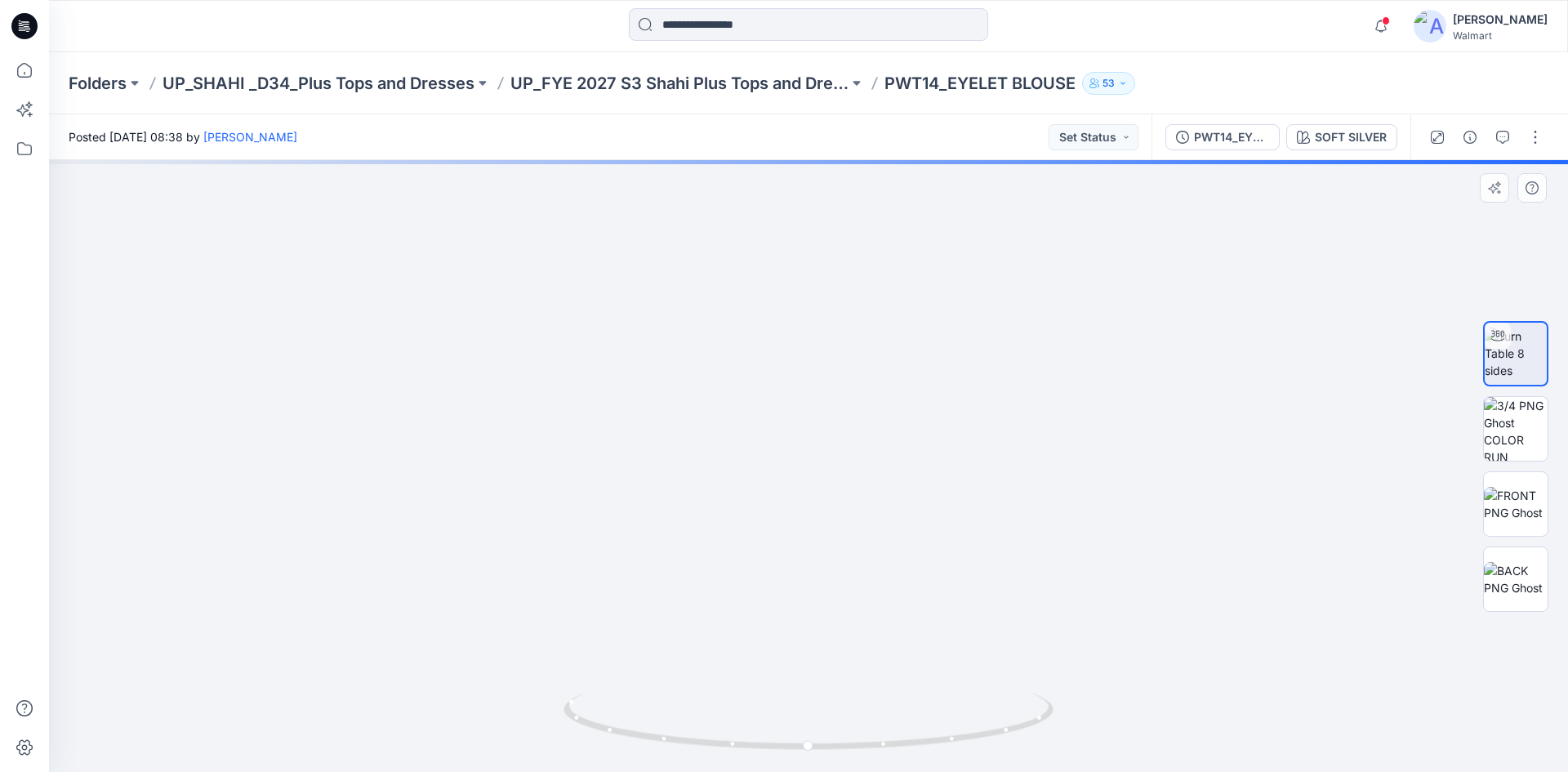
drag, startPoint x: 748, startPoint y: 489, endPoint x: 715, endPoint y: 356, distance: 137.0
drag, startPoint x: 726, startPoint y: 359, endPoint x: 659, endPoint y: 493, distance: 149.8
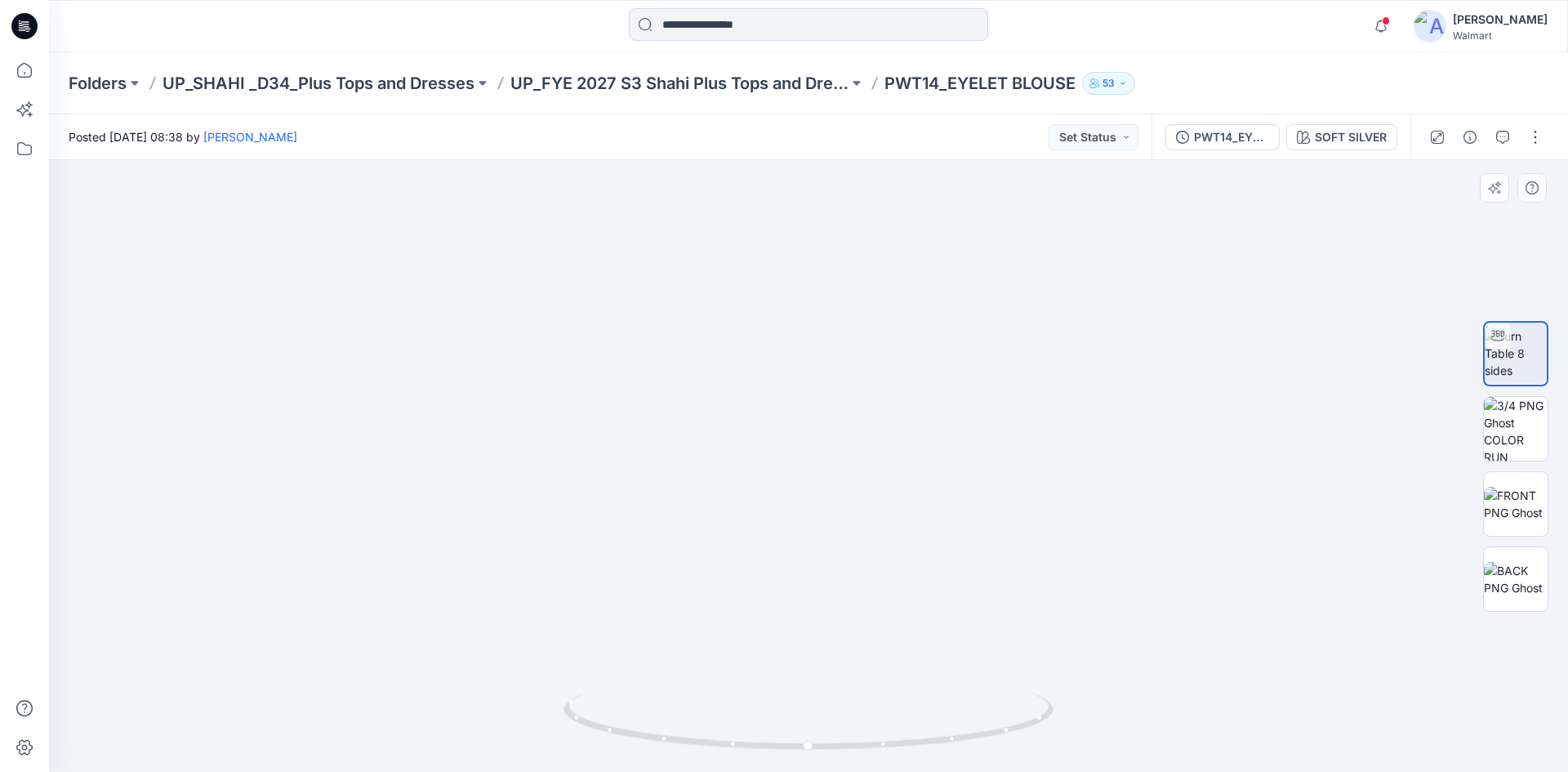
drag, startPoint x: 648, startPoint y: 440, endPoint x: 643, endPoint y: 275, distance: 165.1
drag, startPoint x: 459, startPoint y: 349, endPoint x: 463, endPoint y: 571, distance: 222.0
drag, startPoint x: 573, startPoint y: 525, endPoint x: 609, endPoint y: 252, distance: 275.4
drag, startPoint x: 811, startPoint y: 748, endPoint x: 1064, endPoint y: 751, distance: 253.0
click at [1064, 751] on div at bounding box center [809, 466] width 1520 height 612
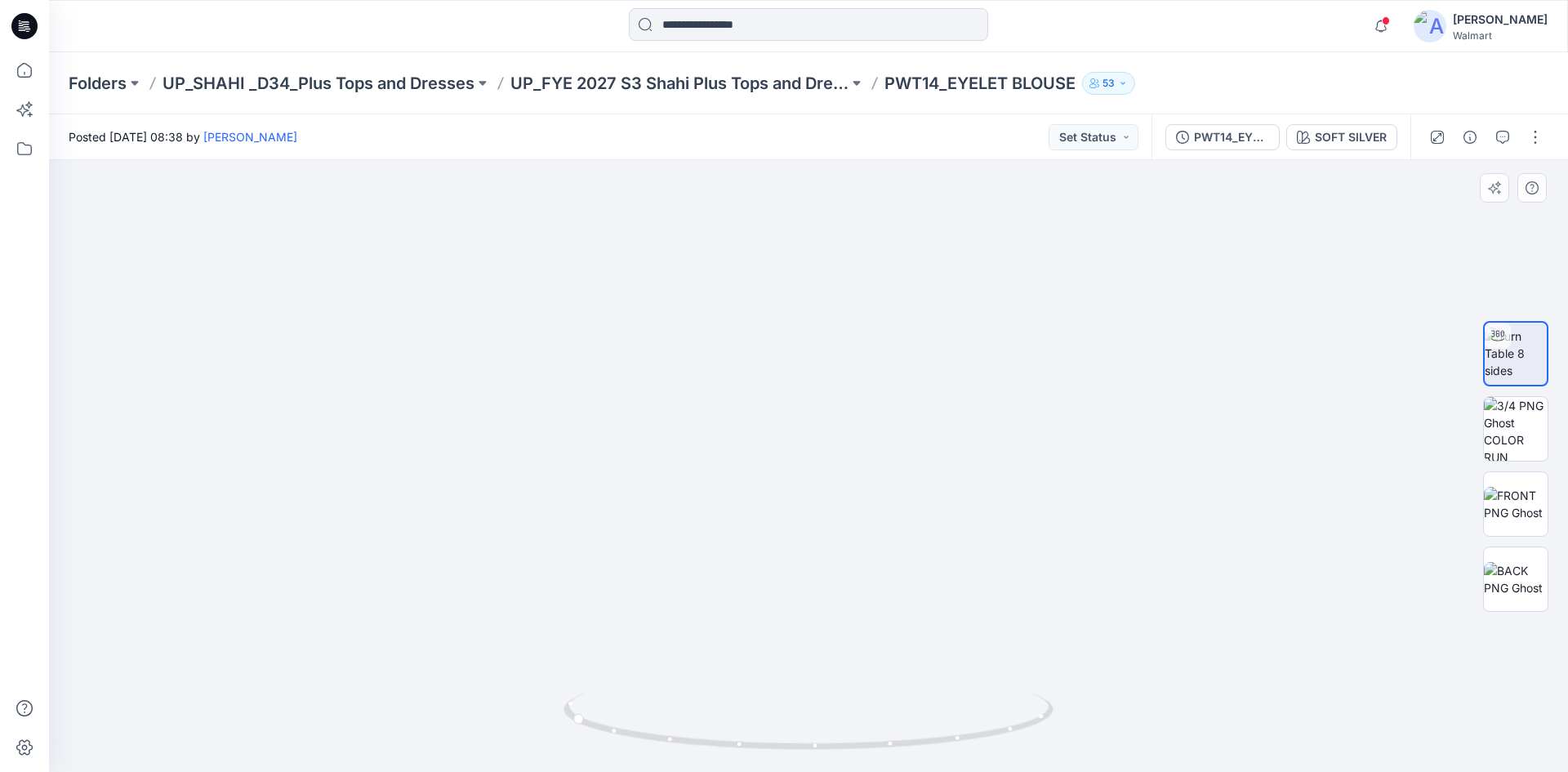
drag, startPoint x: 558, startPoint y: 530, endPoint x: 1064, endPoint y: 502, distance: 506.8
drag, startPoint x: 15, startPoint y: 25, endPoint x: 3, endPoint y: 46, distance: 24.2
click at [15, 25] on icon at bounding box center [24, 25] width 26 height 26
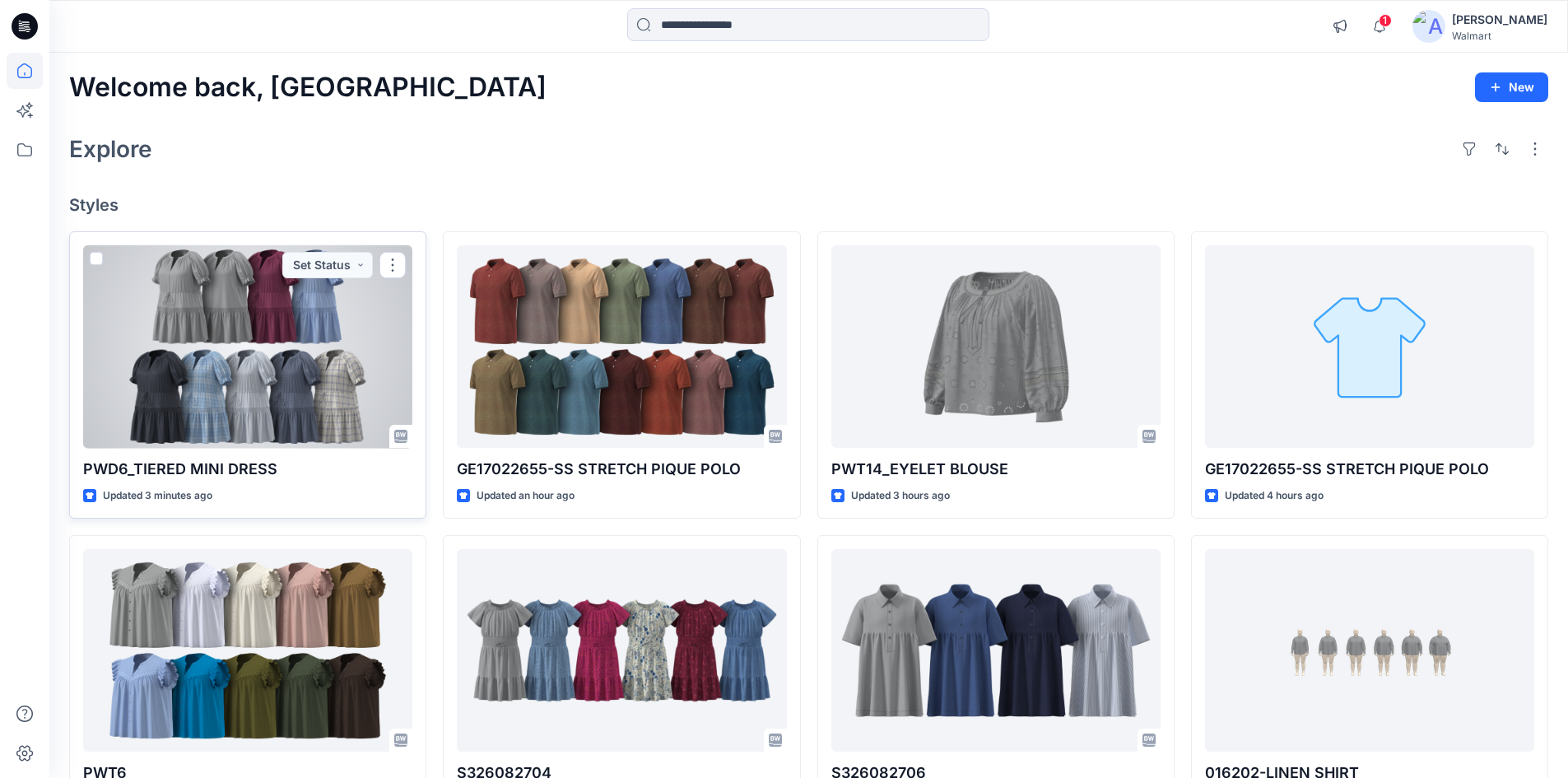
click at [247, 297] on div at bounding box center [248, 347] width 330 height 203
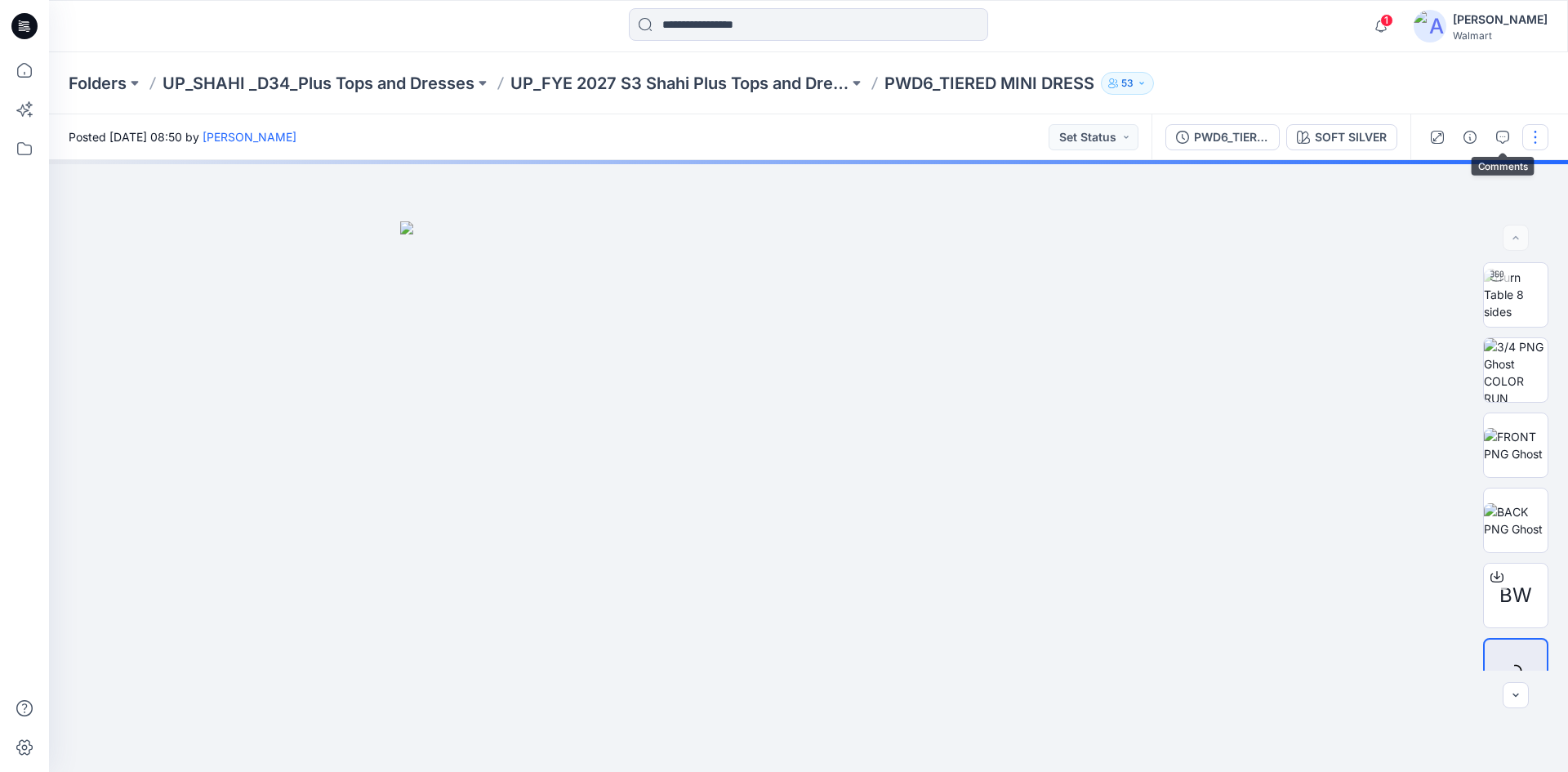
click at [1533, 144] on button "button" at bounding box center [1536, 136] width 26 height 26
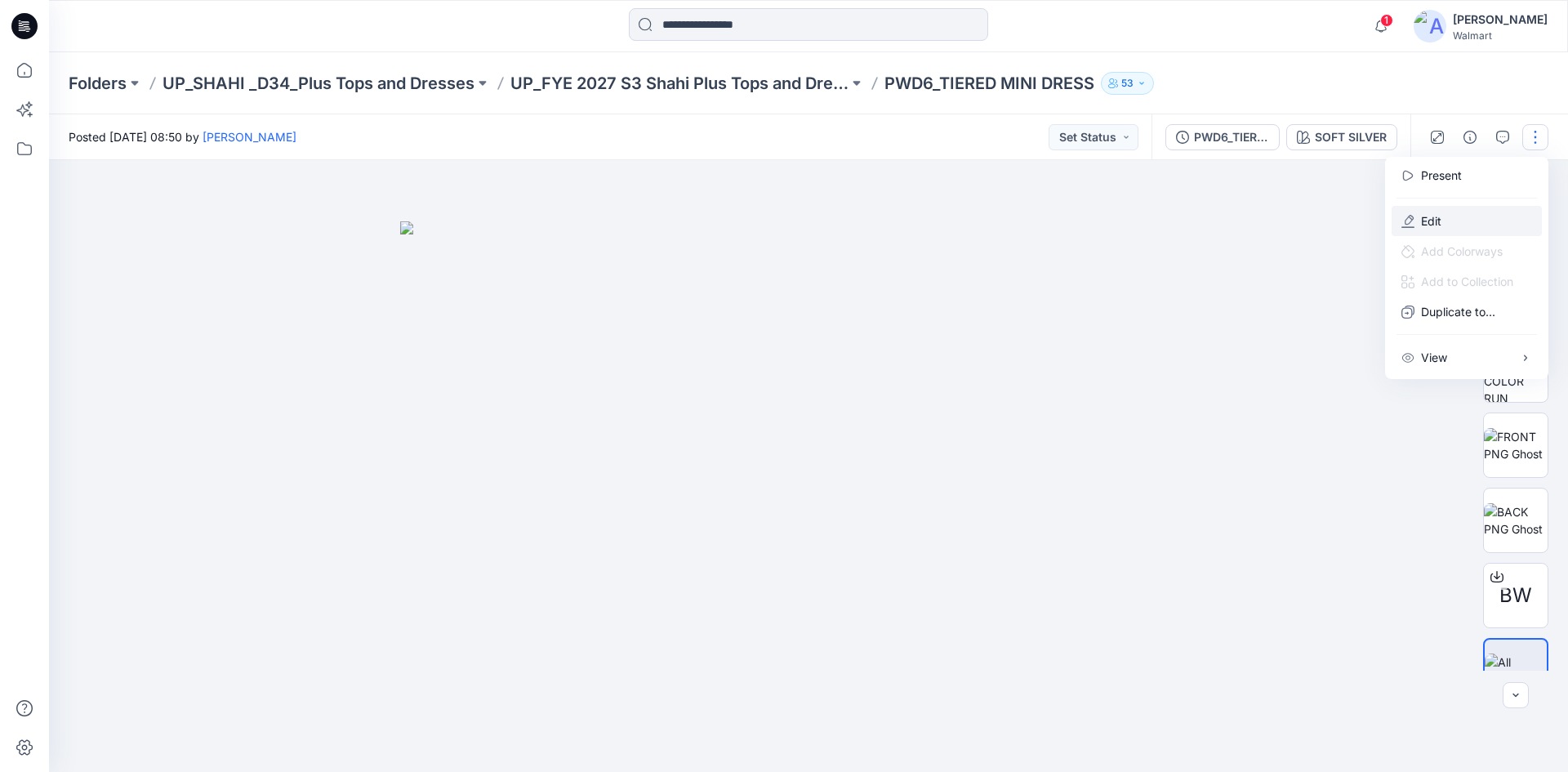
click at [1421, 224] on p "Edit" at bounding box center [1432, 221] width 20 height 17
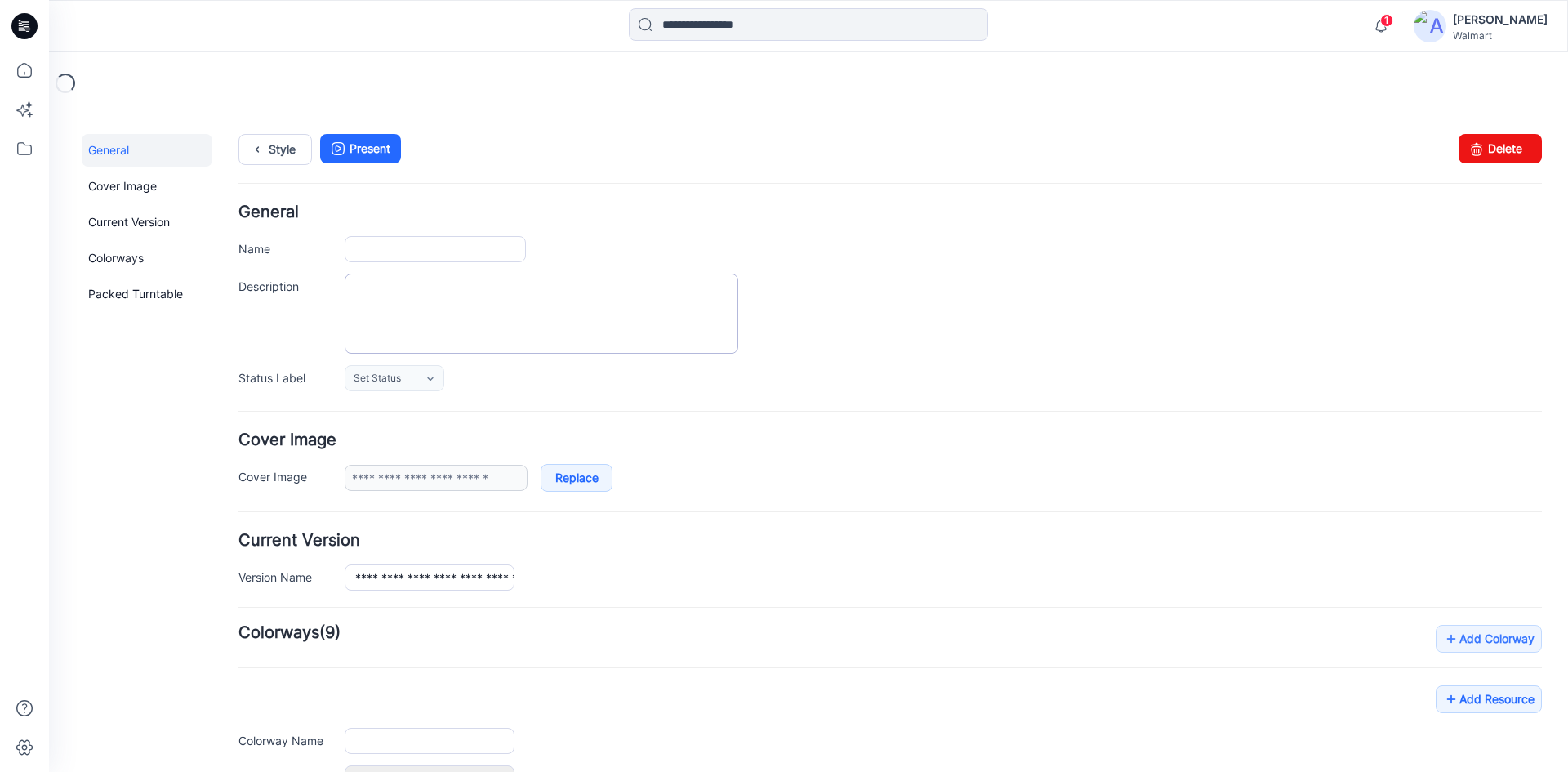
type input "**********"
type textarea "**********"
type input "**********"
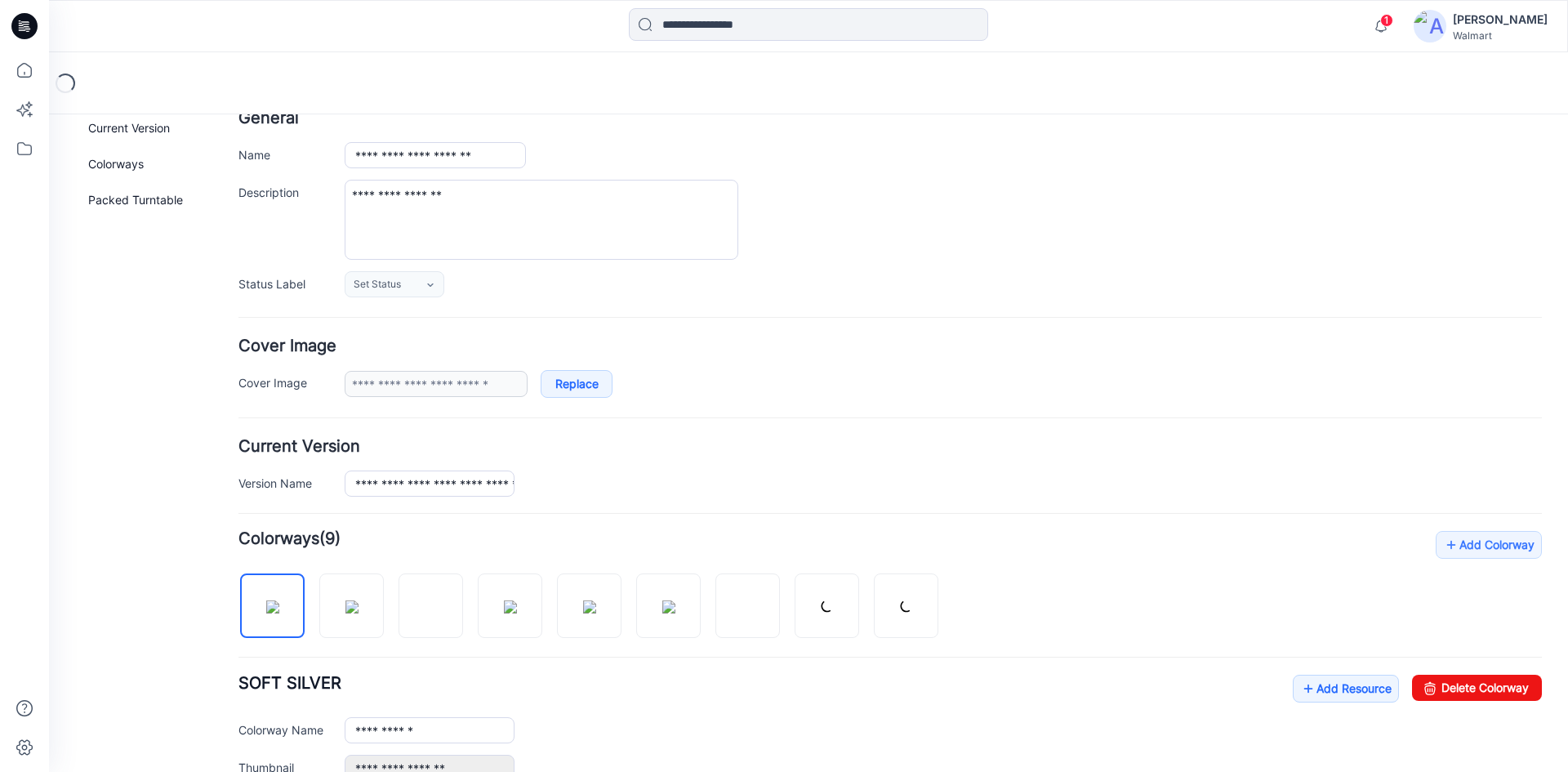
scroll to position [245, 0]
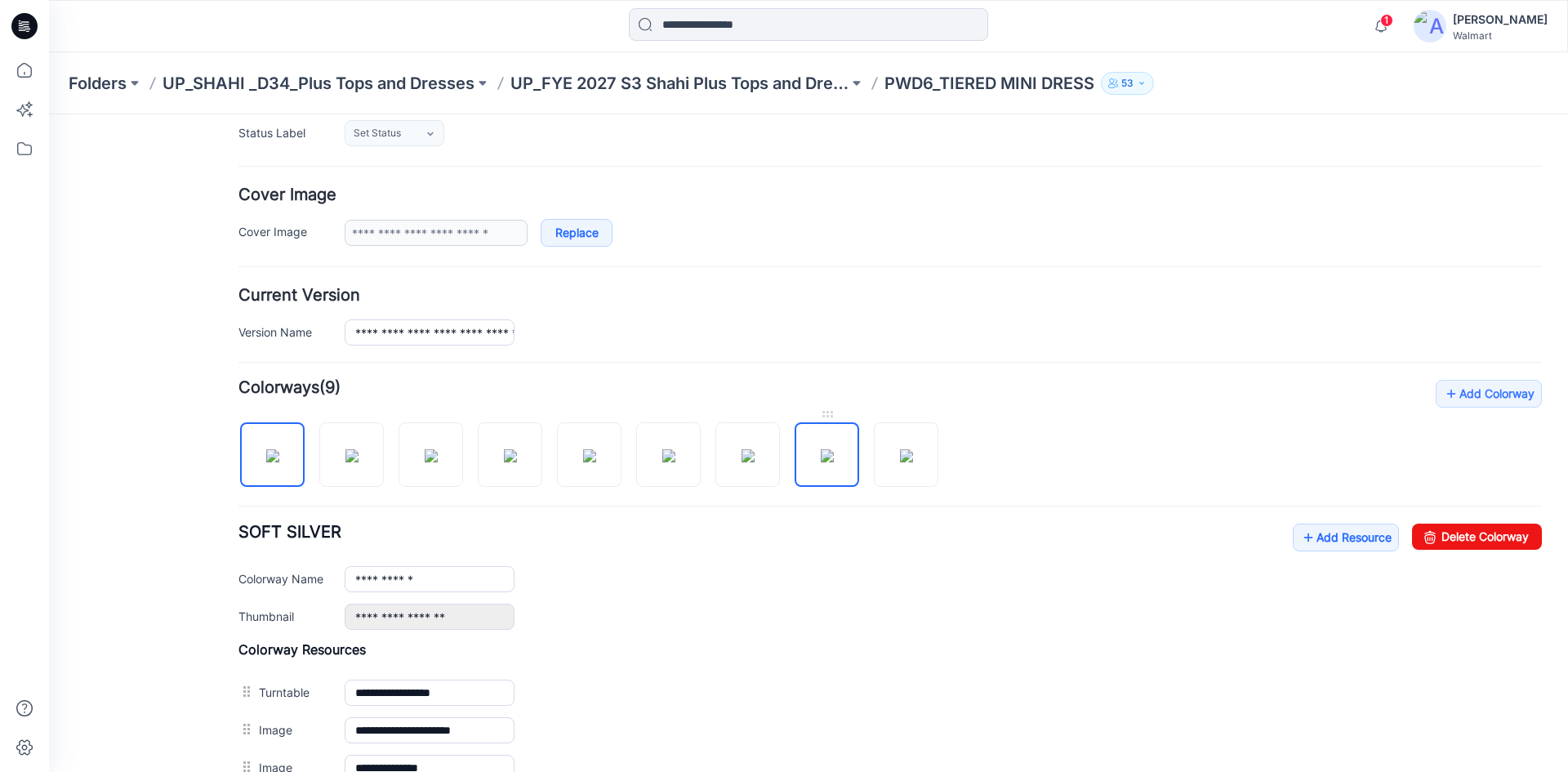
click at [833, 449] on img at bounding box center [827, 455] width 13 height 13
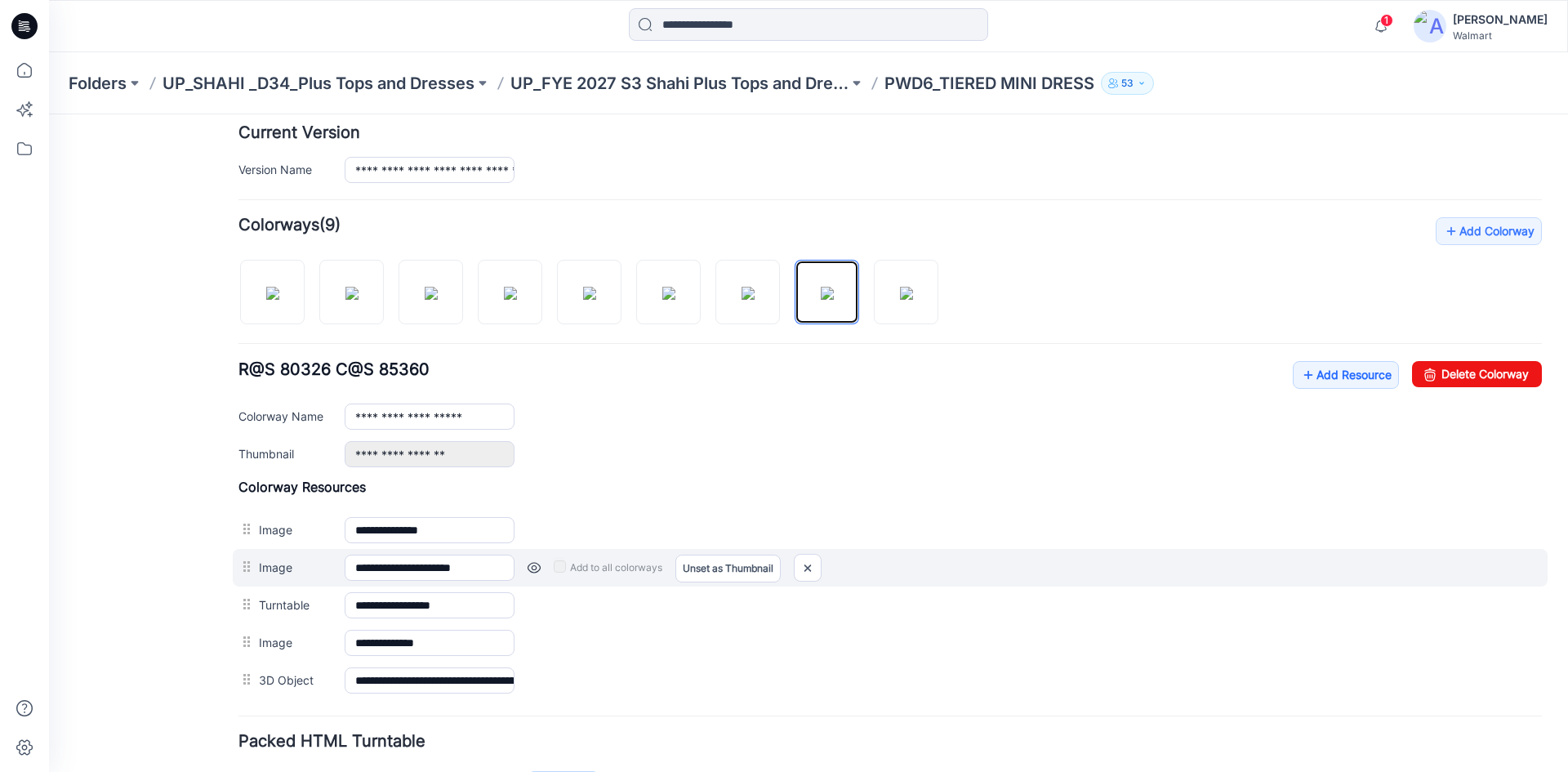
scroll to position [408, 0]
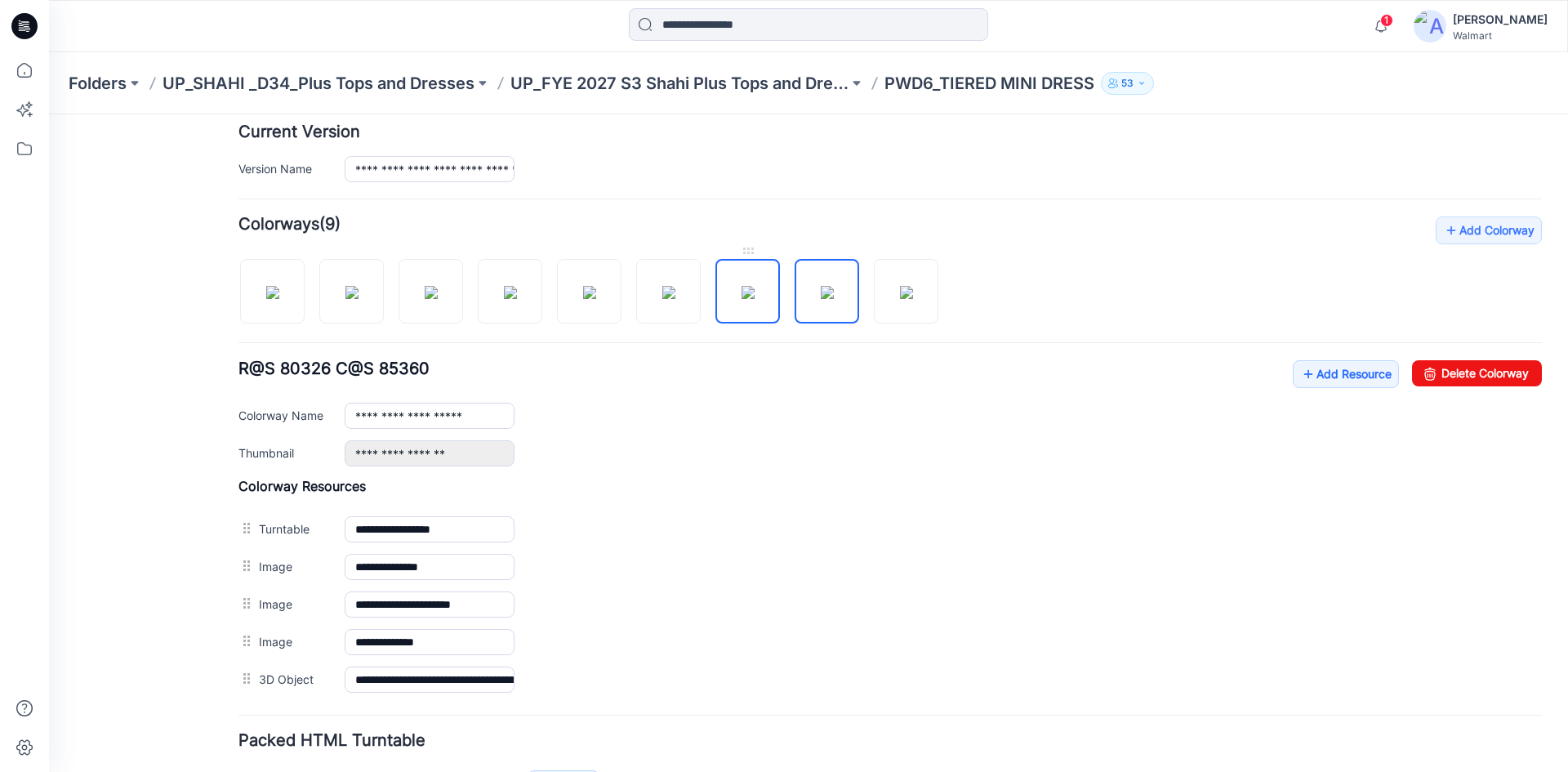
click at [753, 286] on img at bounding box center [748, 292] width 13 height 13
click at [900, 286] on img at bounding box center [906, 292] width 13 height 13
type input "**********"
